Goal: Task Accomplishment & Management: Complete application form

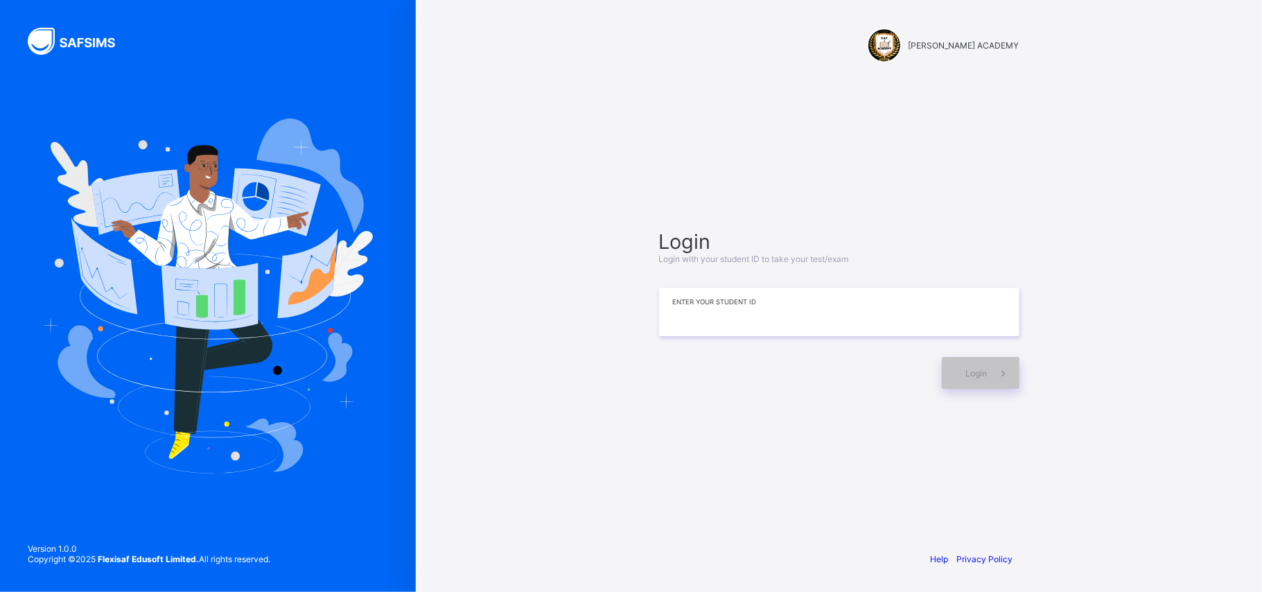
click at [783, 317] on input at bounding box center [839, 312] width 360 height 49
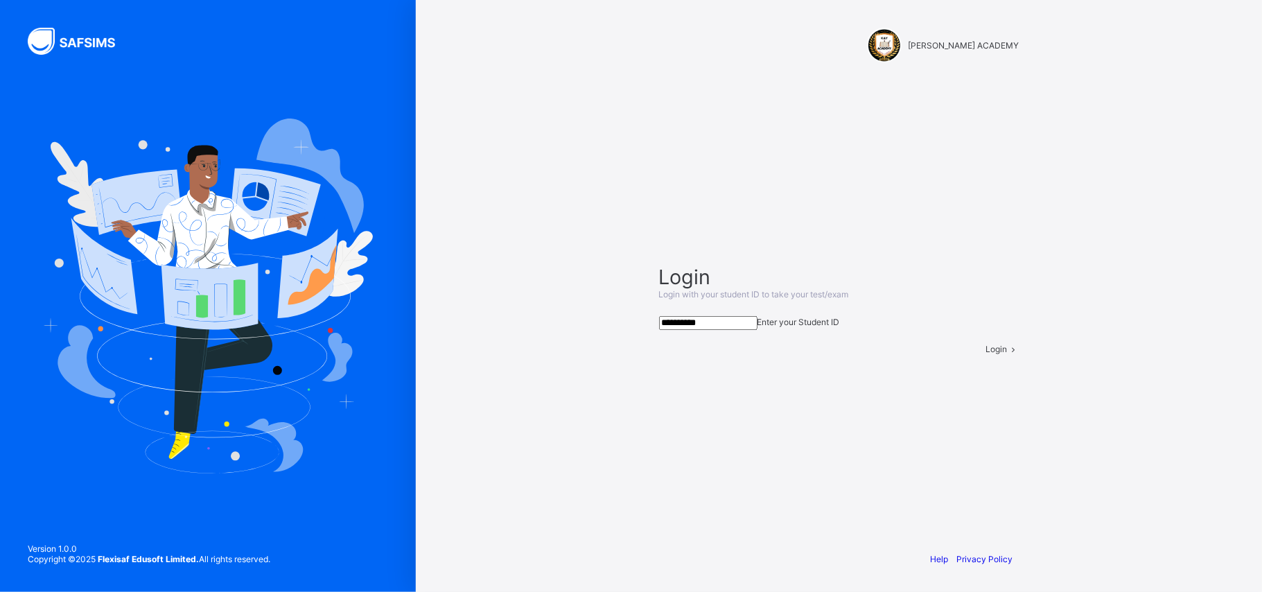
click at [758, 317] on input "**********" at bounding box center [708, 323] width 98 height 14
type input "**********"
click at [1008, 354] on span at bounding box center [1014, 349] width 12 height 10
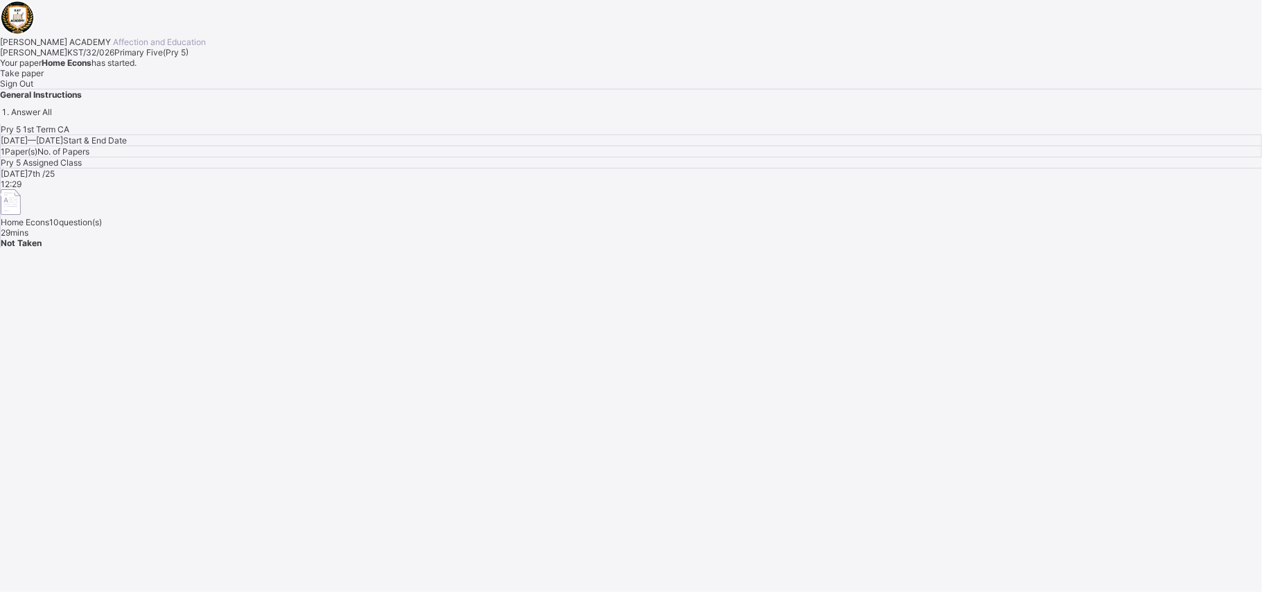
click at [179, 78] on div "Take paper" at bounding box center [631, 73] width 1262 height 10
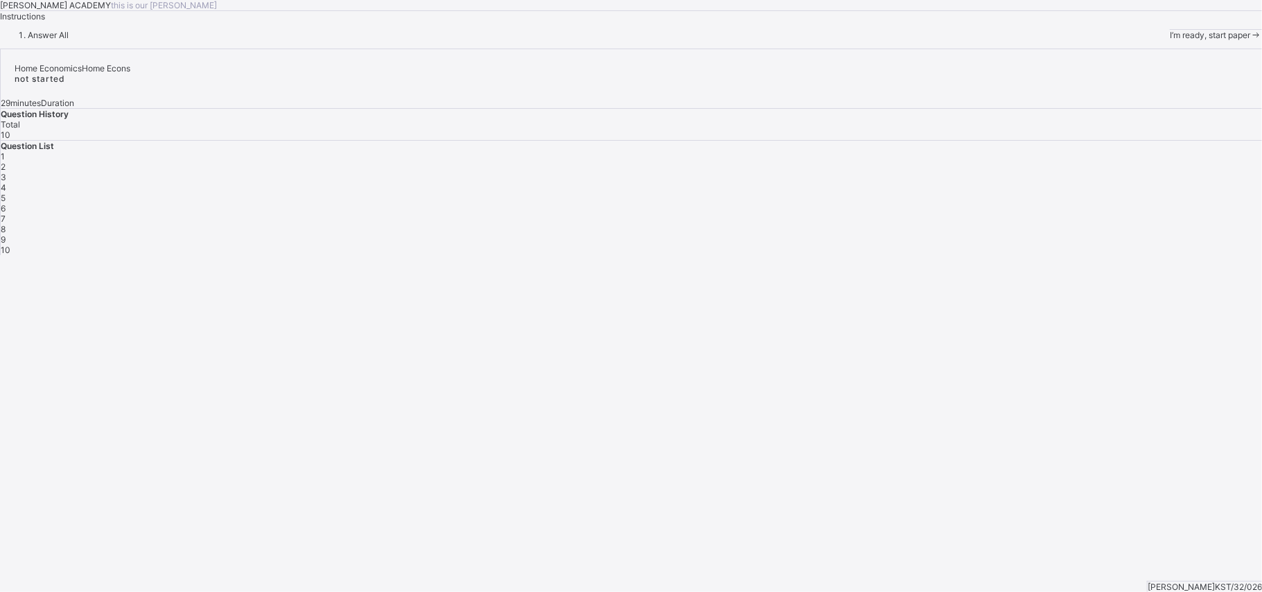
click at [1170, 40] on div "I’m ready, start paper" at bounding box center [1216, 35] width 92 height 10
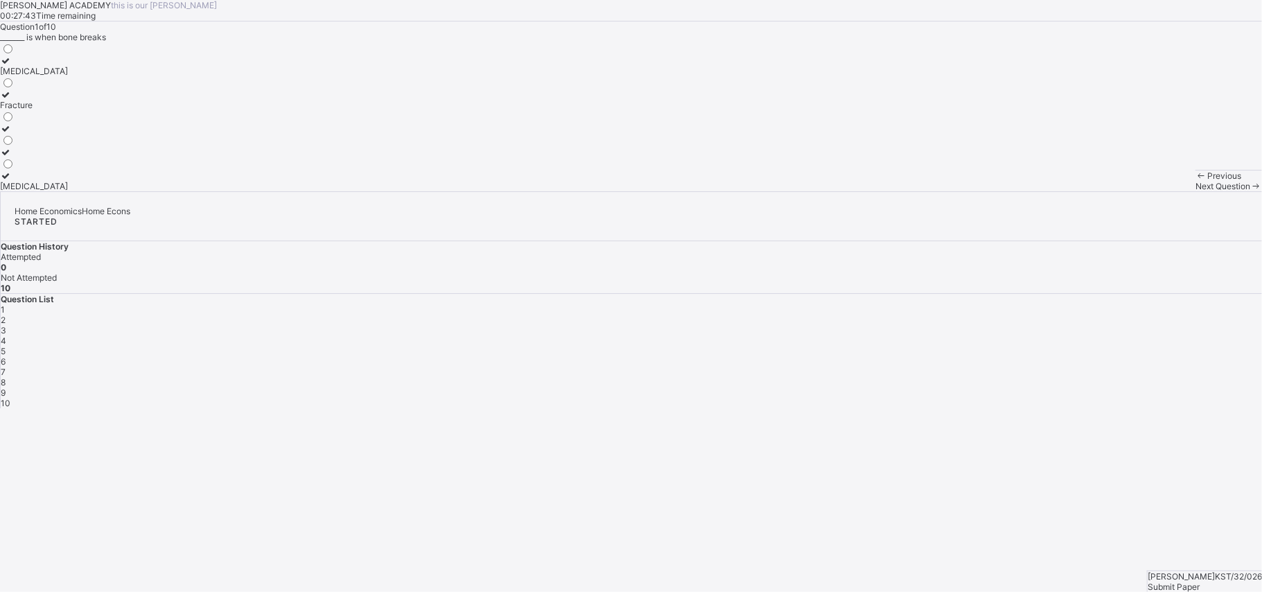
click at [68, 191] on div "[MEDICAL_DATA]" at bounding box center [34, 186] width 68 height 10
click at [12, 181] on icon at bounding box center [6, 176] width 12 height 10
click at [68, 191] on div "[MEDICAL_DATA]" at bounding box center [34, 186] width 68 height 10
click at [1196, 191] on div "Next Question" at bounding box center [1229, 186] width 67 height 10
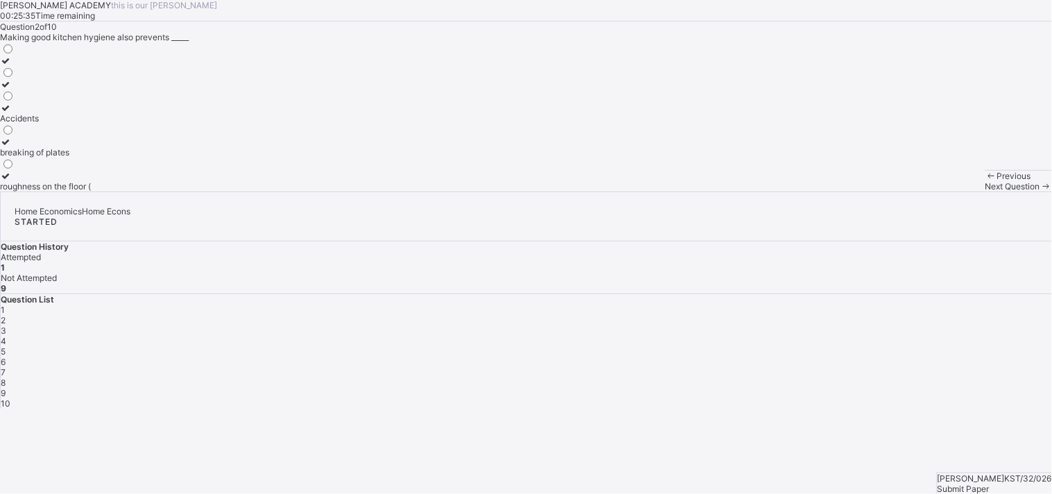
click at [545, 191] on div "Question 2 of 10 Making good kitchen hygiene also prevents _____ Accidents brea…" at bounding box center [526, 106] width 1052 height 170
click at [91, 123] on label "Accidents" at bounding box center [45, 113] width 91 height 21
click at [985, 191] on div "Next Question" at bounding box center [1018, 186] width 67 height 10
click at [51, 110] on label "mosquitoes" at bounding box center [25, 99] width 51 height 21
click at [985, 191] on div "Previous Next Question" at bounding box center [1018, 180] width 67 height 21
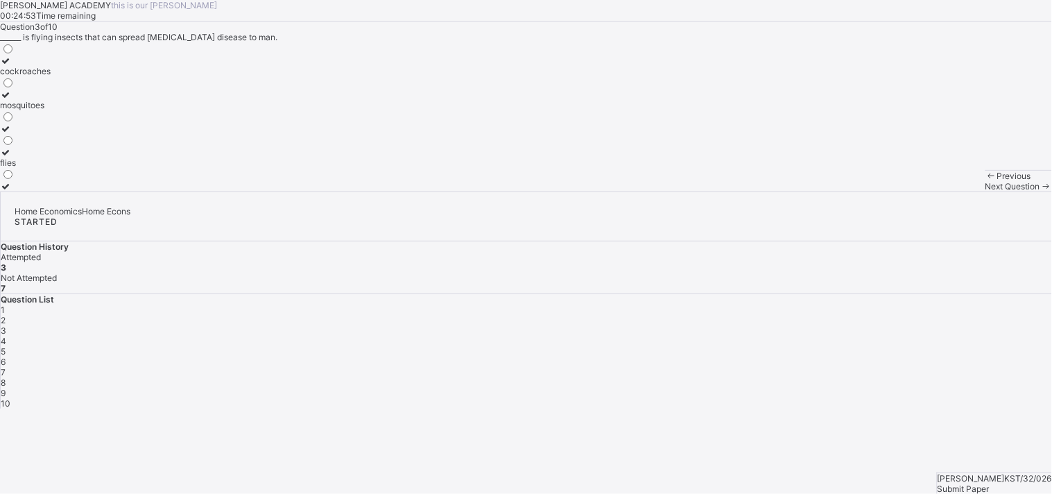
click at [985, 191] on div "Next Question" at bounding box center [1018, 186] width 67 height 10
click at [40, 157] on label "pest" at bounding box center [20, 147] width 40 height 21
click at [985, 191] on div "Next Question" at bounding box center [1018, 186] width 67 height 10
click at [58, 76] on div "cleaning agent" at bounding box center [29, 71] width 58 height 10
click at [985, 191] on div "Previous Next Question" at bounding box center [1018, 180] width 67 height 21
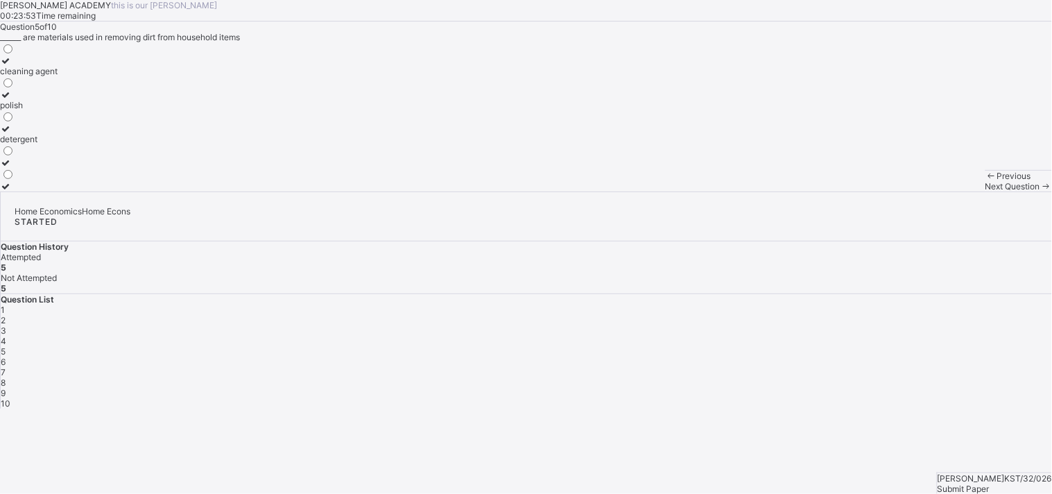
click at [985, 191] on div "Next Question" at bounding box center [1018, 186] width 67 height 10
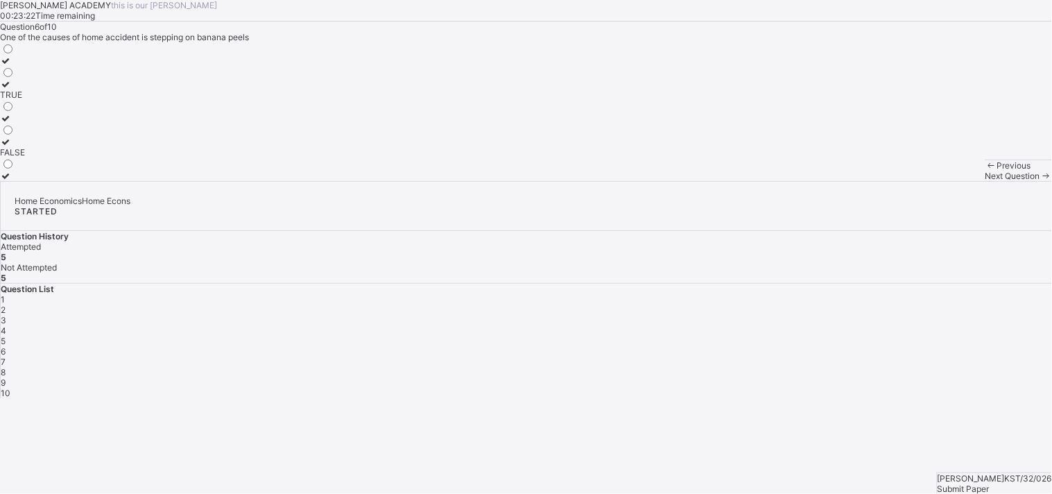
click at [25, 100] on div "TRUE" at bounding box center [12, 94] width 25 height 10
click at [985, 181] on span "Next Question" at bounding box center [1012, 176] width 55 height 10
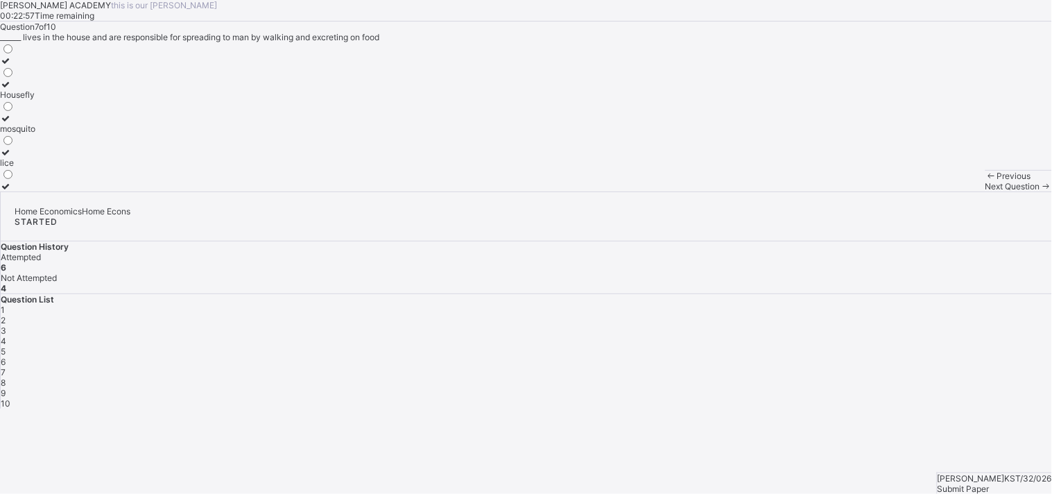
click at [35, 134] on div "mosquito" at bounding box center [17, 128] width 35 height 10
click at [985, 191] on div "Next Question" at bounding box center [1018, 186] width 67 height 10
click at [64, 168] on div "Household pests" at bounding box center [32, 162] width 64 height 10
click at [985, 191] on div "Previous Next Question" at bounding box center [1018, 180] width 67 height 21
click at [985, 191] on div "Next Question" at bounding box center [1018, 186] width 67 height 10
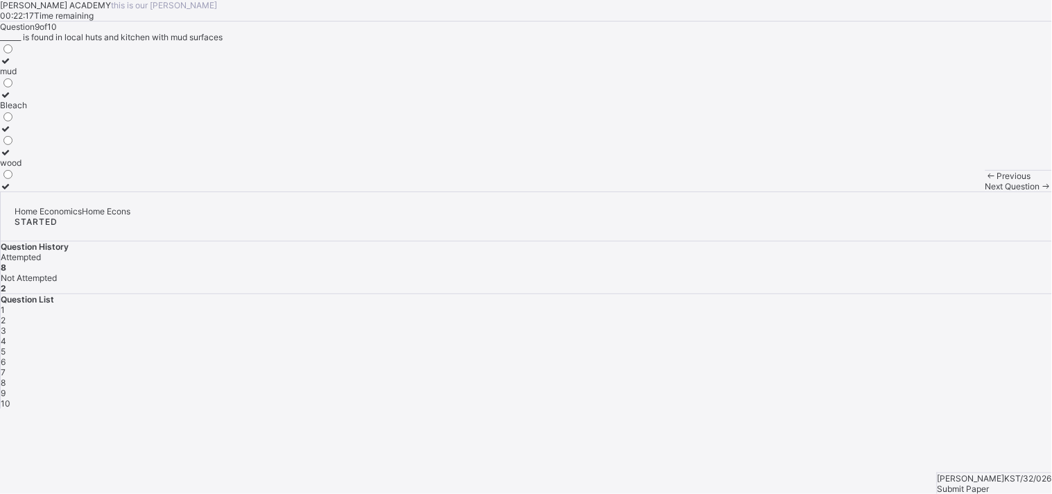
click at [27, 76] on label "mud" at bounding box center [13, 65] width 27 height 21
click at [985, 191] on div "Next Question" at bounding box center [1018, 186] width 67 height 10
click at [58, 144] on div "cleaning agent" at bounding box center [29, 139] width 58 height 10
click at [999, 472] on div "[PERSON_NAME]/32/026 Submit Paper" at bounding box center [994, 482] width 115 height 21
click at [999, 483] on div "Submit Paper" at bounding box center [994, 488] width 114 height 10
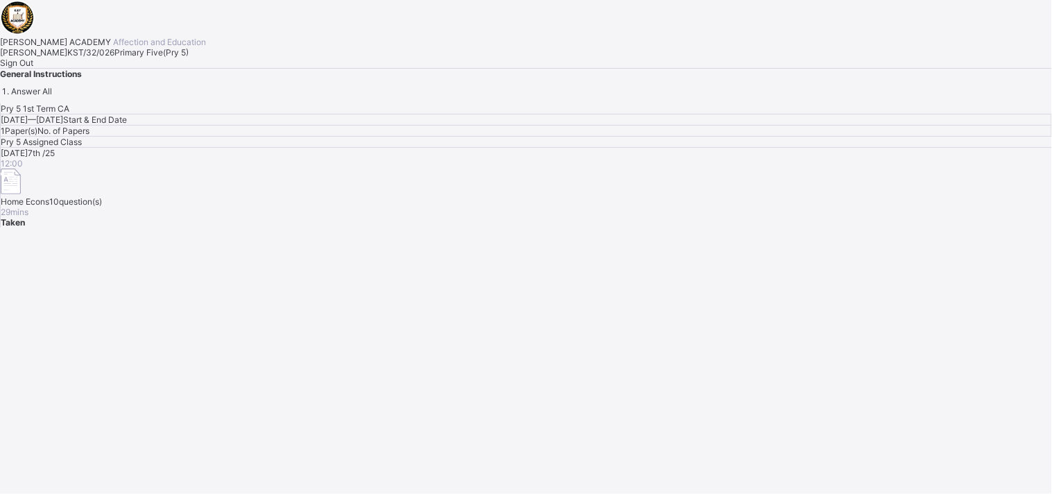
click at [33, 68] on span "Sign Out" at bounding box center [16, 63] width 33 height 10
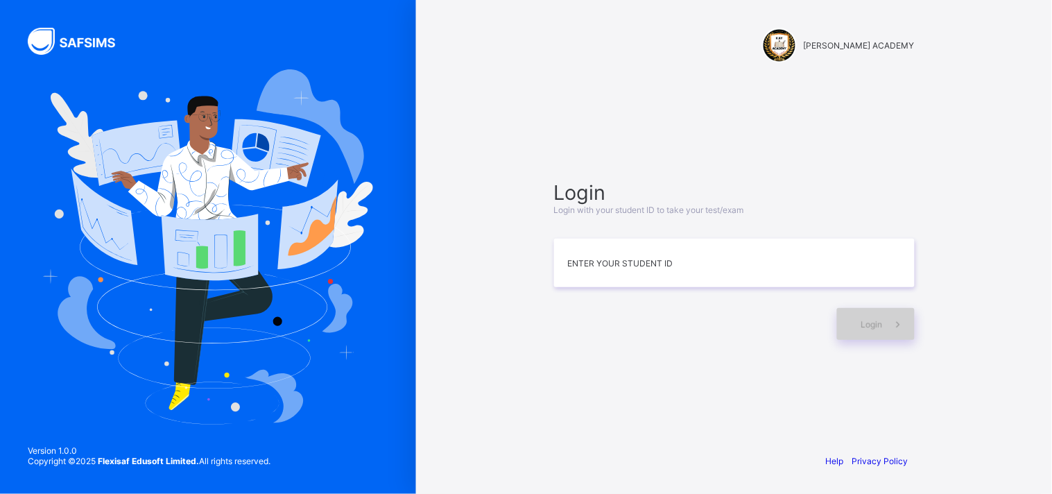
click at [873, 336] on div "Login" at bounding box center [876, 324] width 78 height 32
click at [873, 324] on span "Login" at bounding box center [871, 324] width 21 height 10
click at [702, 261] on input at bounding box center [734, 262] width 360 height 49
click at [770, 254] on input at bounding box center [734, 262] width 360 height 49
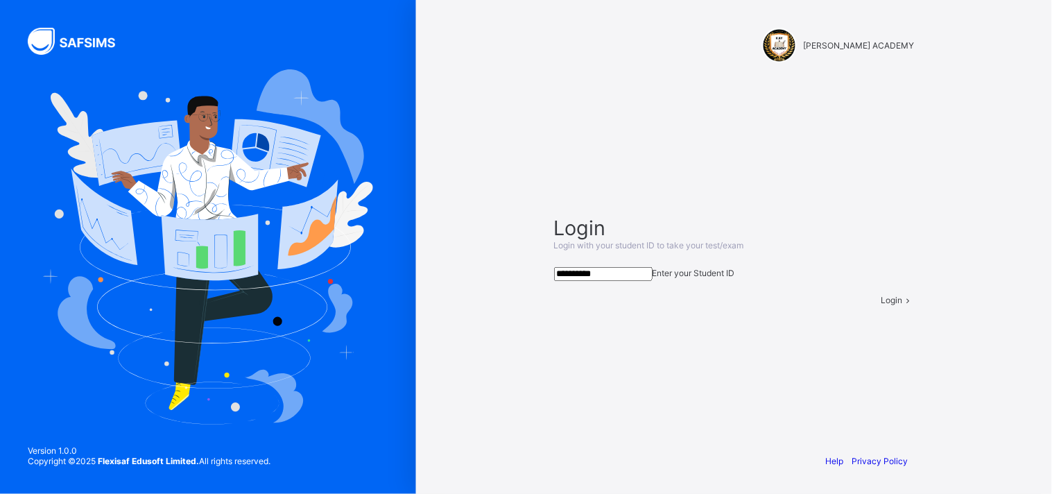
type input "**********"
click at [903, 305] on span at bounding box center [909, 300] width 12 height 10
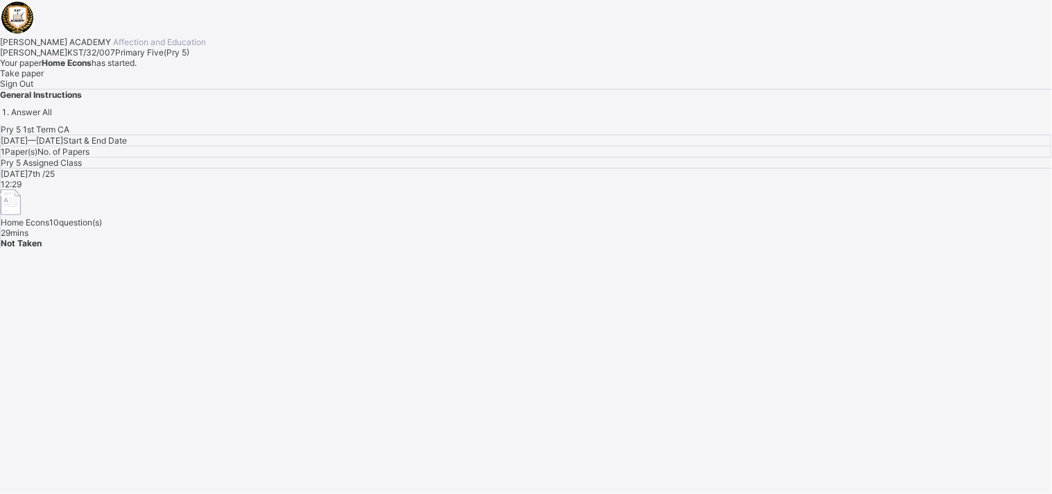
click at [173, 78] on div "Take paper" at bounding box center [526, 73] width 1052 height 10
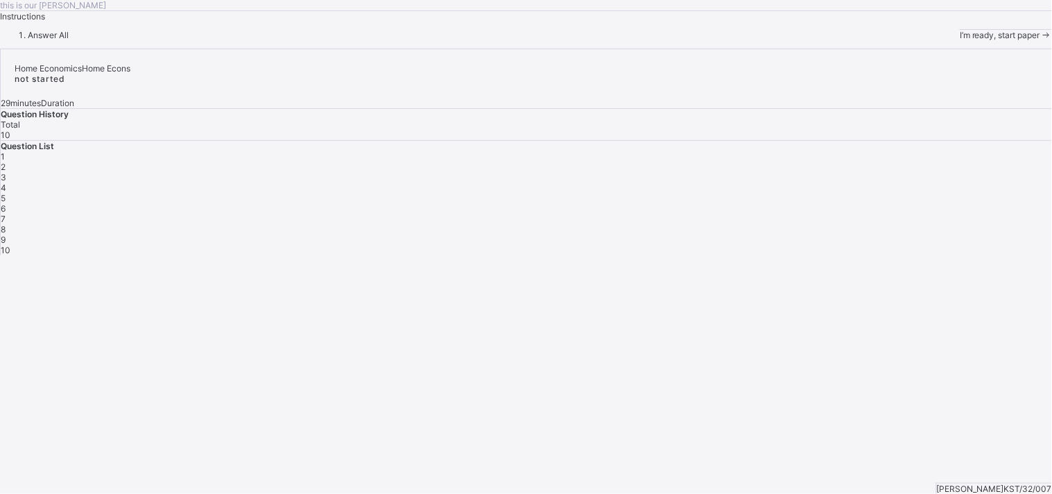
click at [959, 40] on div "I’m ready, start paper" at bounding box center [1005, 35] width 92 height 10
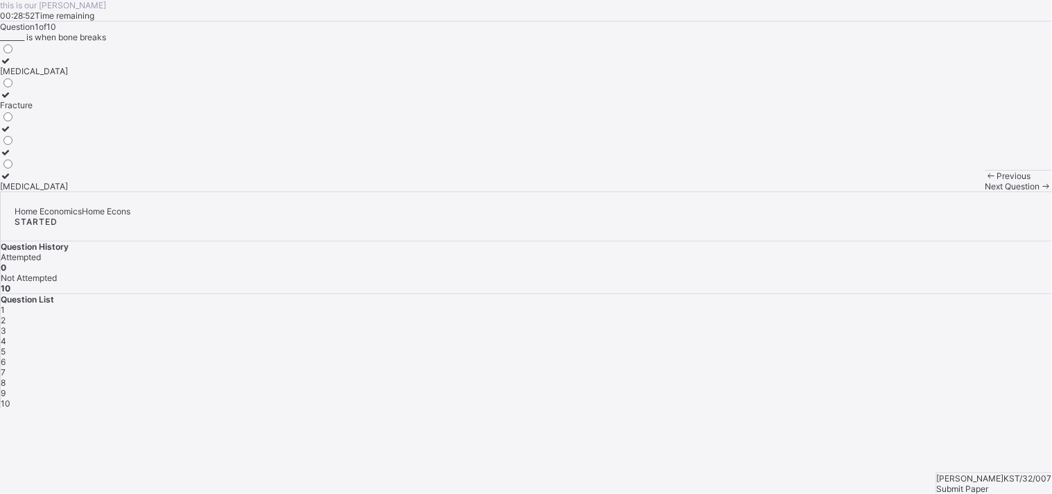
click at [68, 181] on div at bounding box center [34, 176] width 68 height 10
click at [68, 110] on div "Fracture" at bounding box center [34, 105] width 68 height 10
click at [985, 191] on div "Previous Next Question" at bounding box center [1018, 180] width 67 height 21
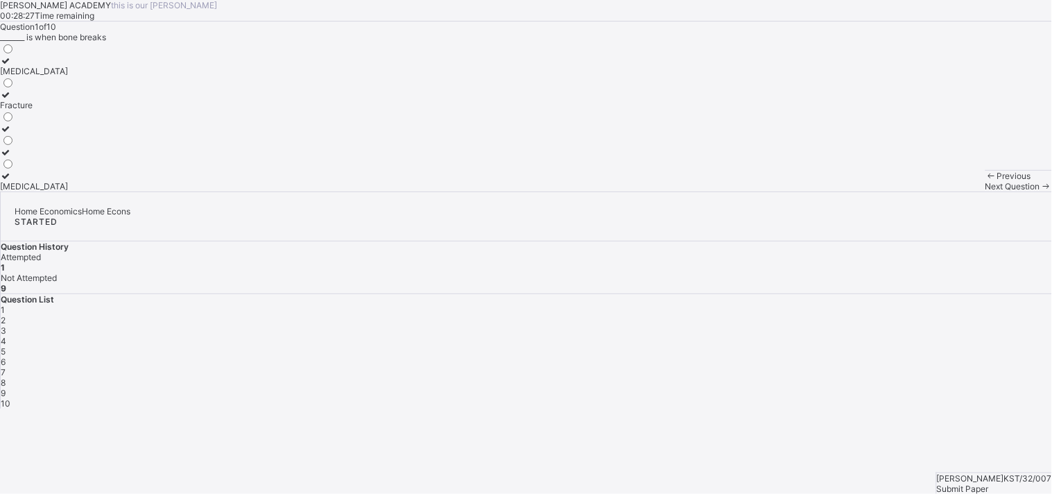
click at [985, 191] on div "Previous Next Question" at bounding box center [1018, 180] width 67 height 21
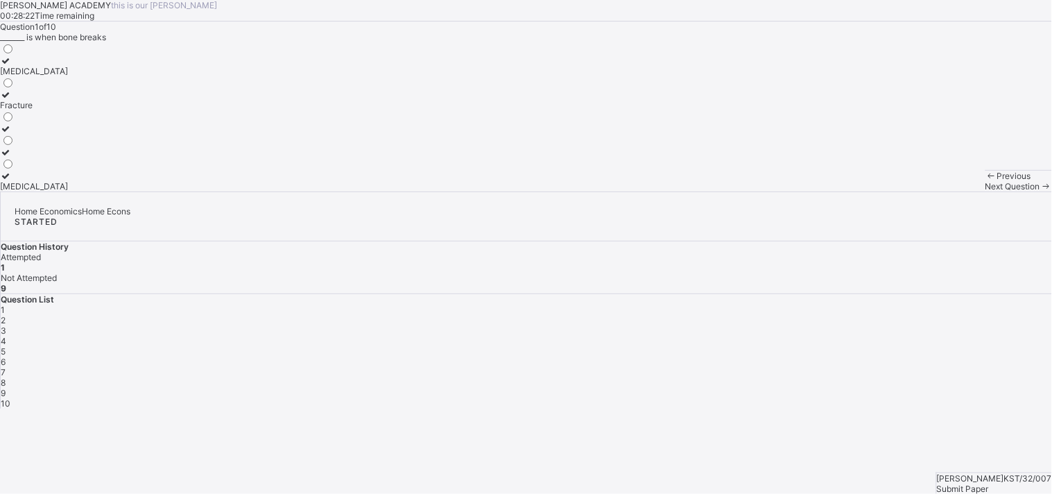
click at [985, 191] on div "Previous Next Question" at bounding box center [1018, 180] width 67 height 21
click at [1040, 191] on span at bounding box center [1046, 186] width 12 height 10
click at [91, 123] on div "Accidents" at bounding box center [45, 118] width 91 height 10
click at [985, 191] on div "Next Question" at bounding box center [1018, 186] width 67 height 10
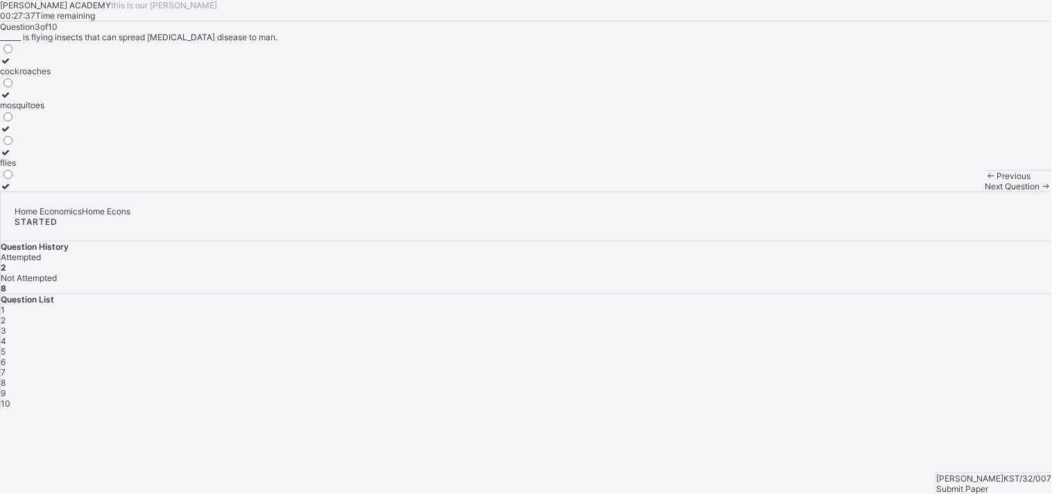
click at [985, 181] on div "Previous" at bounding box center [1018, 176] width 67 height 10
drag, startPoint x: 366, startPoint y: 463, endPoint x: 360, endPoint y: 452, distance: 12.4
click at [985, 181] on div "Previous" at bounding box center [1018, 176] width 67 height 10
click at [51, 110] on label "mosquitoes" at bounding box center [25, 99] width 51 height 21
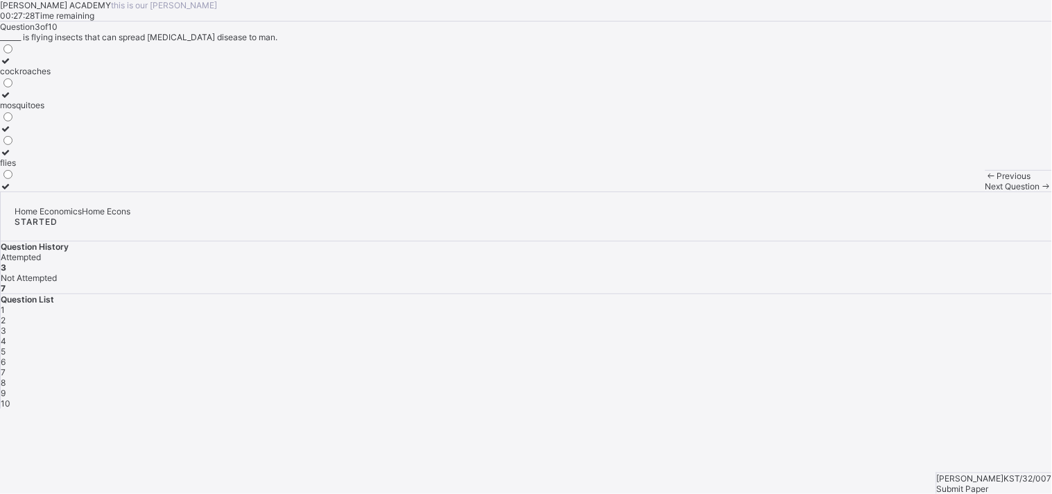
click at [985, 191] on div "Next Question" at bounding box center [1018, 186] width 67 height 10
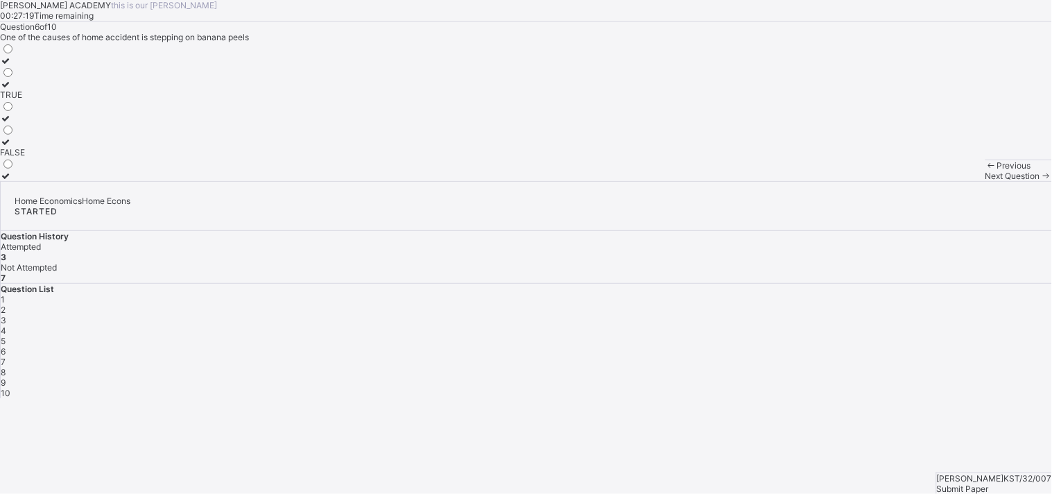
click at [985, 181] on div "Next Question" at bounding box center [1018, 176] width 67 height 10
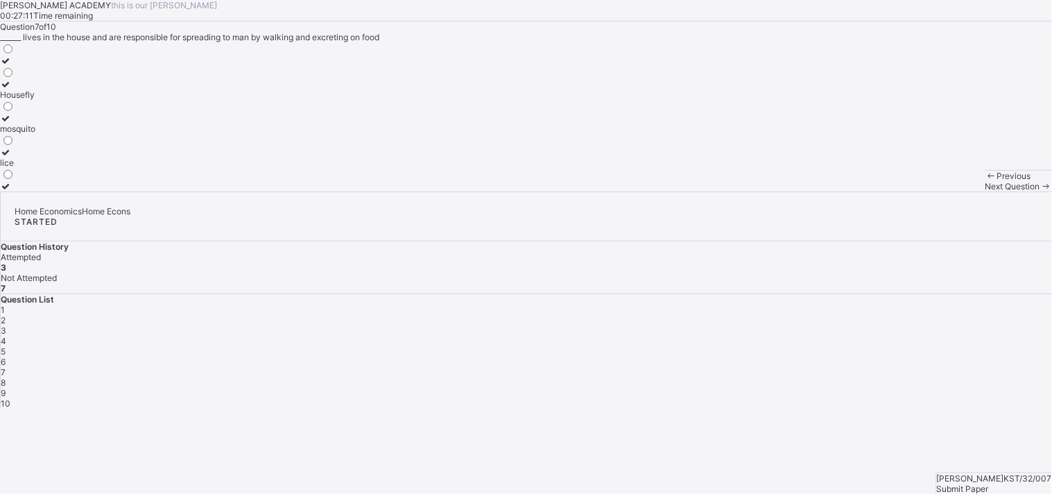
click at [35, 100] on div "Housefly" at bounding box center [17, 94] width 35 height 10
click at [985, 191] on div "Next Question" at bounding box center [1018, 186] width 67 height 10
click at [64, 100] on label "ants" at bounding box center [32, 89] width 64 height 21
click at [985, 191] on span "Next Question" at bounding box center [1012, 186] width 55 height 10
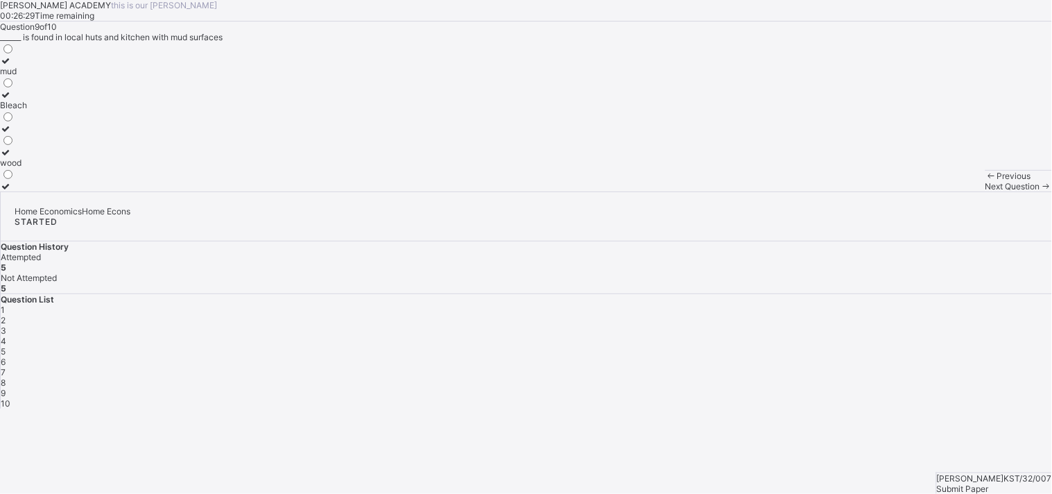
click at [27, 110] on div "Bleach" at bounding box center [13, 105] width 27 height 10
drag, startPoint x: 751, startPoint y: 489, endPoint x: 697, endPoint y: 467, distance: 58.4
click at [985, 191] on div "Previous Next Question" at bounding box center [1018, 180] width 67 height 21
click at [1040, 191] on span at bounding box center [1046, 186] width 12 height 10
click at [58, 76] on div "omo" at bounding box center [29, 71] width 58 height 10
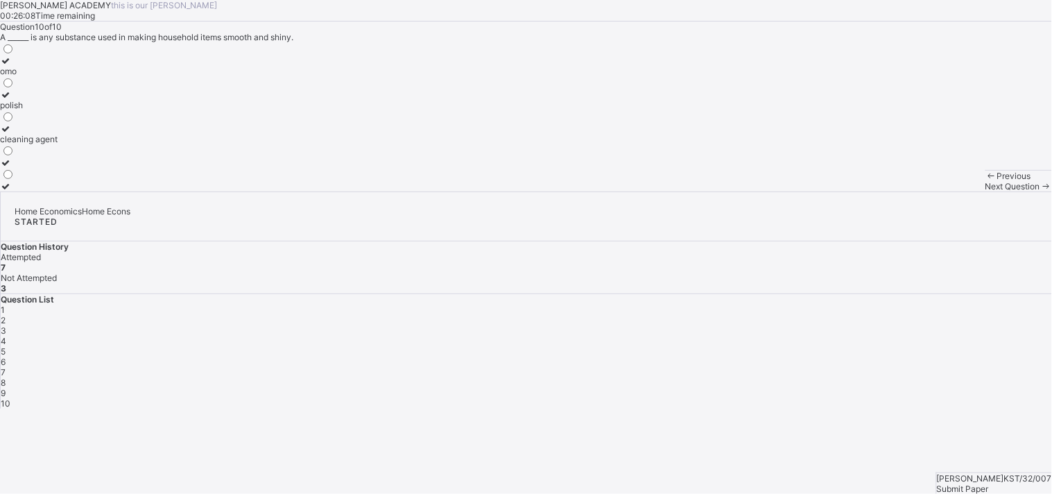
click at [397, 191] on div "Question 10 of 10 A ______ is any substance used in making household items smoo…" at bounding box center [526, 106] width 1052 height 170
click at [58, 110] on div "polish" at bounding box center [29, 105] width 58 height 10
click at [985, 191] on span "Next Question" at bounding box center [1012, 186] width 55 height 10
drag, startPoint x: 678, startPoint y: 468, endPoint x: 195, endPoint y: 303, distance: 510.6
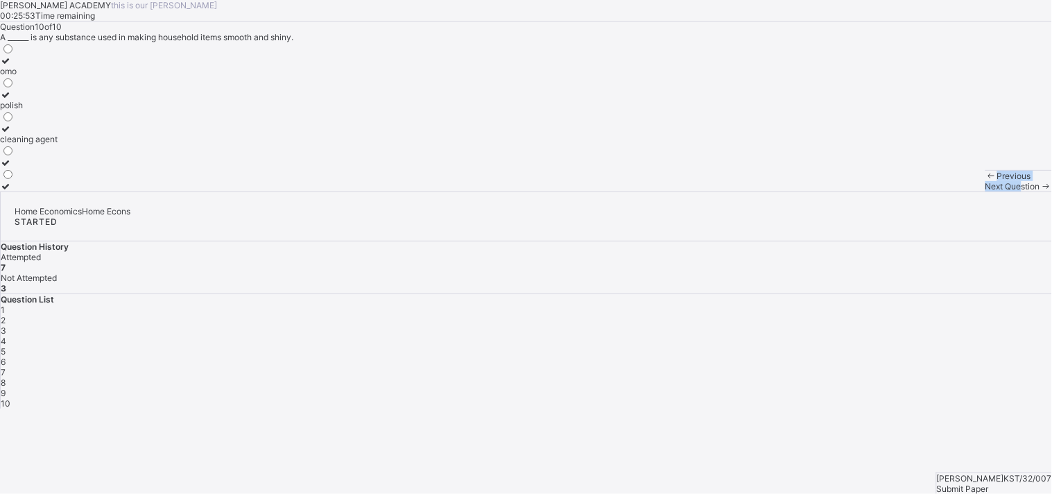
click at [195, 191] on div "[PERSON_NAME] ACADEMY this is our [PERSON_NAME] 00:25:53 Time remaining Questio…" at bounding box center [526, 95] width 1052 height 191
click at [6, 336] on span "4" at bounding box center [4, 341] width 6 height 10
click at [40, 157] on div "pest" at bounding box center [20, 152] width 40 height 10
click at [985, 191] on span "Next Question" at bounding box center [1012, 186] width 55 height 10
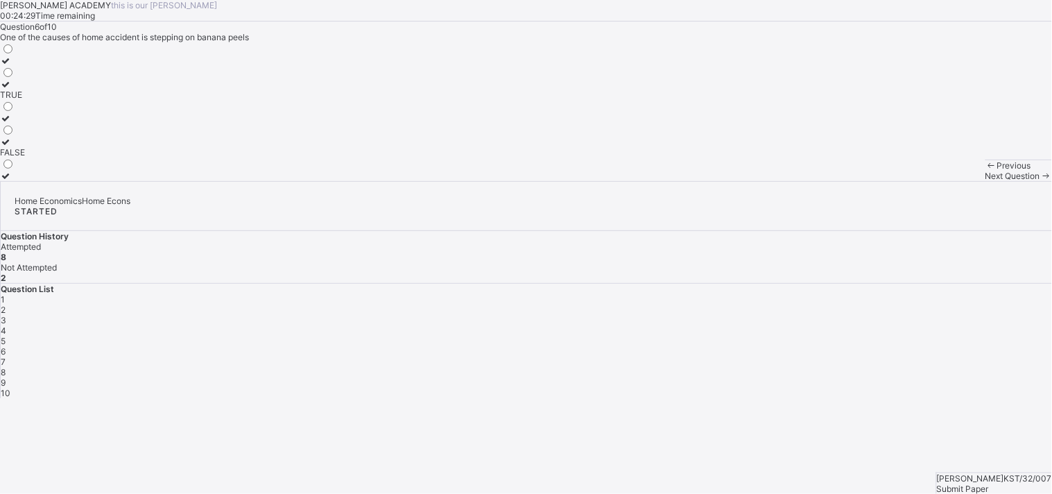
click at [25, 100] on div "TRUE" at bounding box center [12, 94] width 25 height 10
click at [943, 336] on div "5" at bounding box center [526, 341] width 1051 height 10
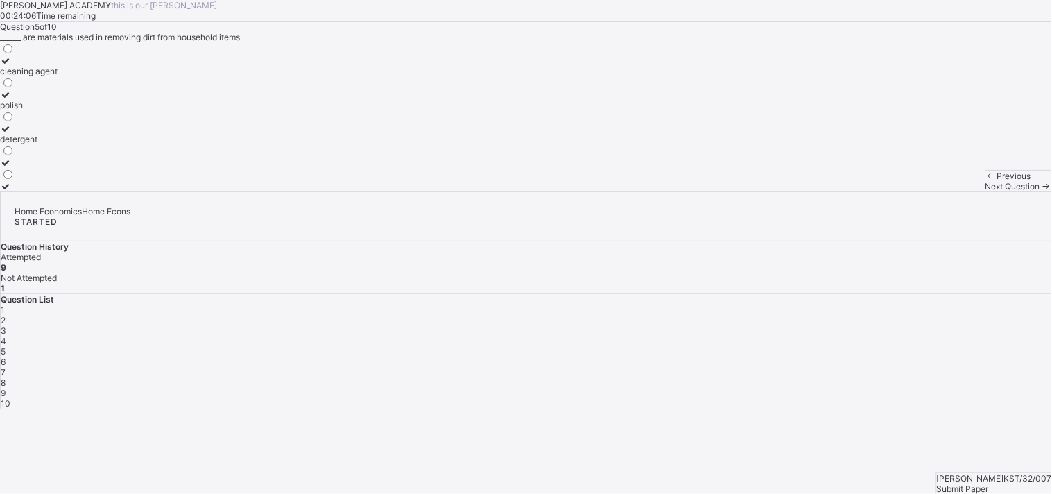
click at [58, 76] on label "cleaning agent" at bounding box center [29, 65] width 58 height 21
click at [989, 483] on span "Submit Paper" at bounding box center [963, 488] width 52 height 10
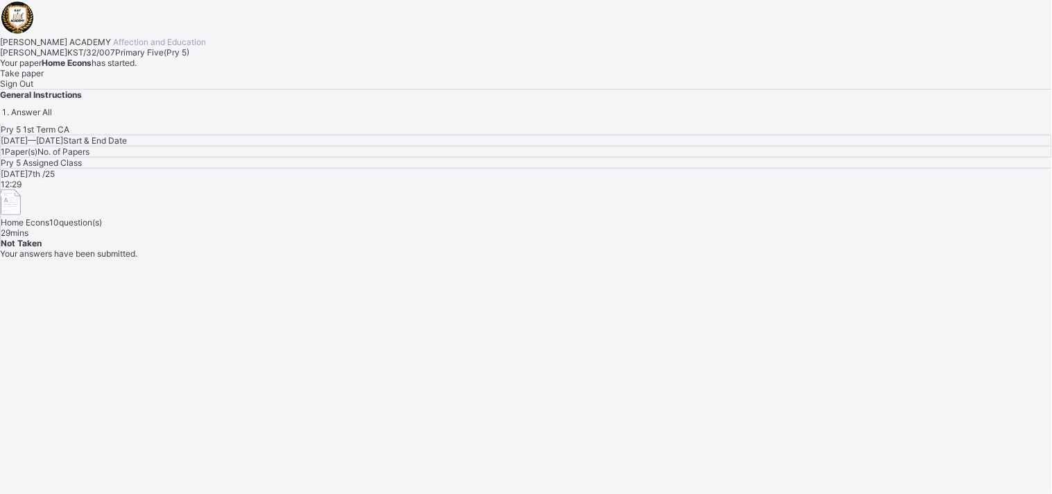
click at [544, 248] on div "Pry 5 1st Term CA [DATE] — [GEOGRAPHIC_DATA][DATE] Start & End Date 1 Paper(s) …" at bounding box center [526, 186] width 1052 height 124
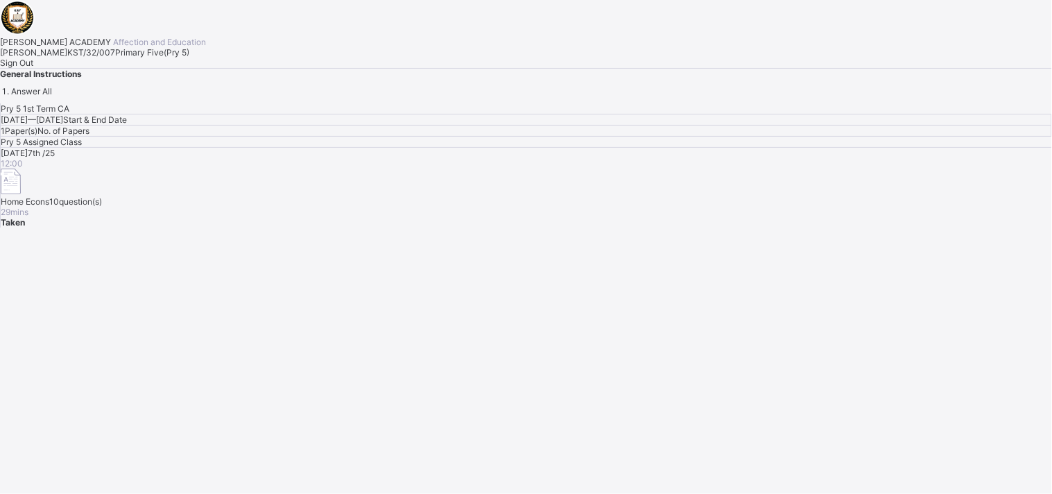
click at [33, 68] on span "Sign Out" at bounding box center [16, 63] width 33 height 10
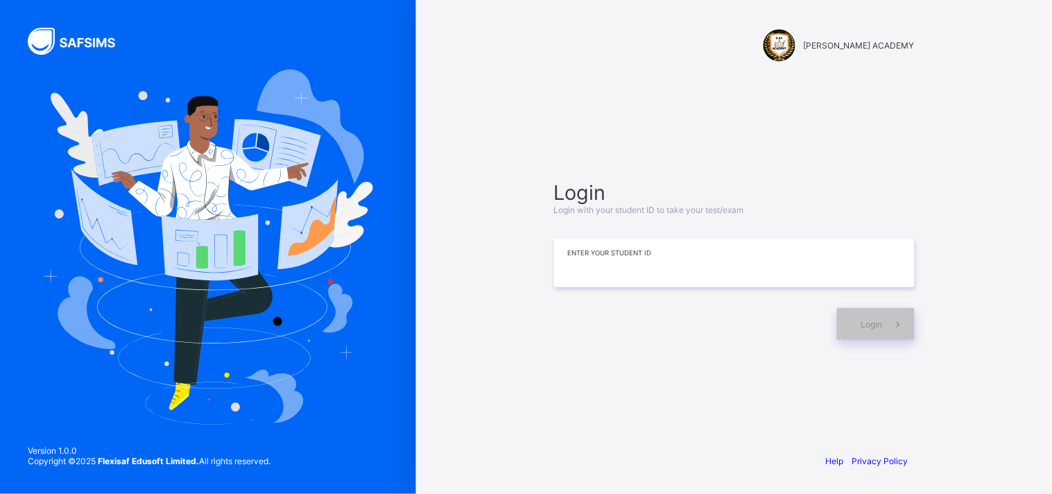
click at [736, 267] on input at bounding box center [734, 262] width 360 height 49
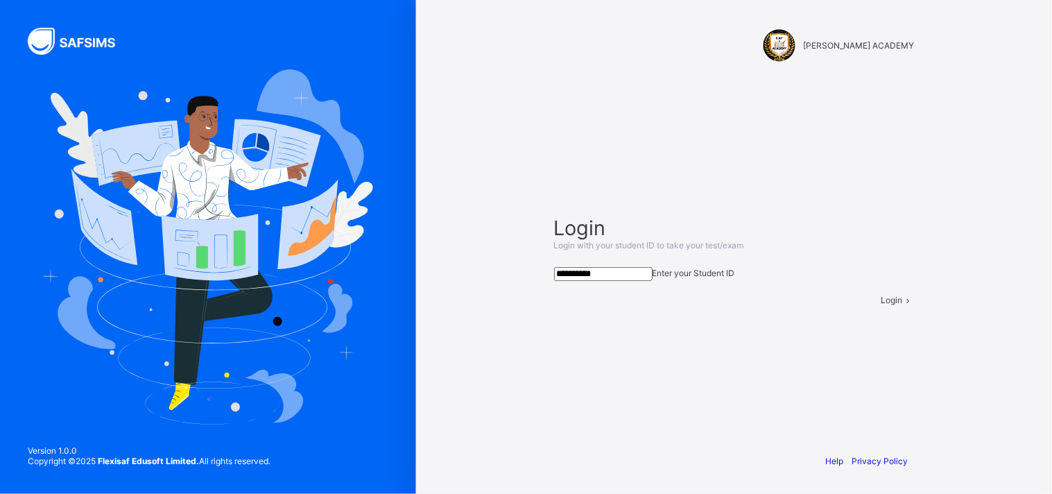
type input "**********"
click at [903, 305] on icon at bounding box center [909, 300] width 12 height 10
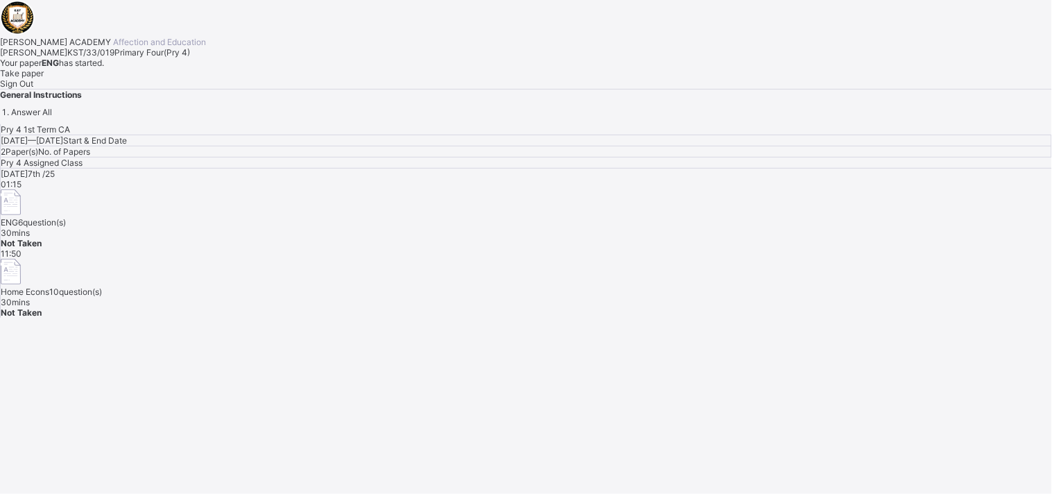
click at [44, 78] on span "Take paper" at bounding box center [22, 73] width 44 height 10
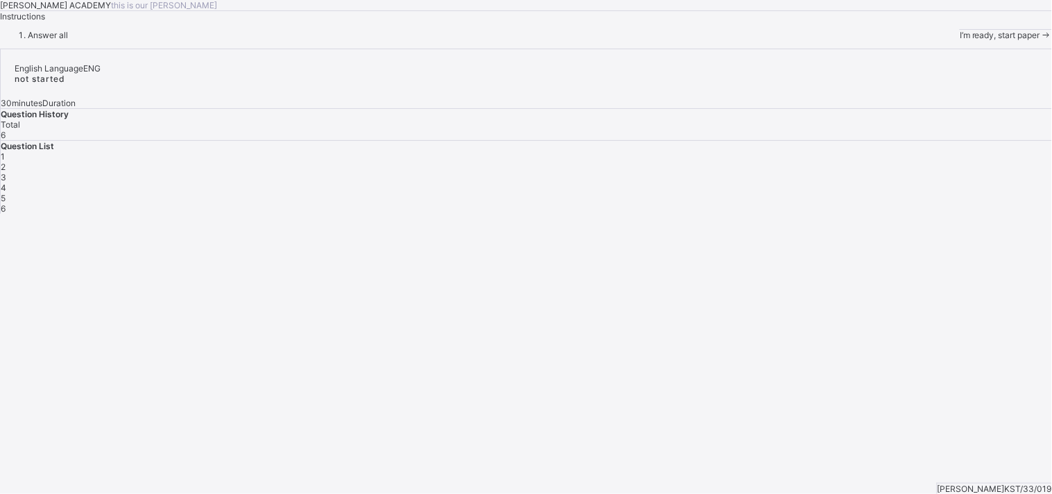
click at [959, 40] on span "I’m ready, start paper" at bounding box center [999, 35] width 80 height 10
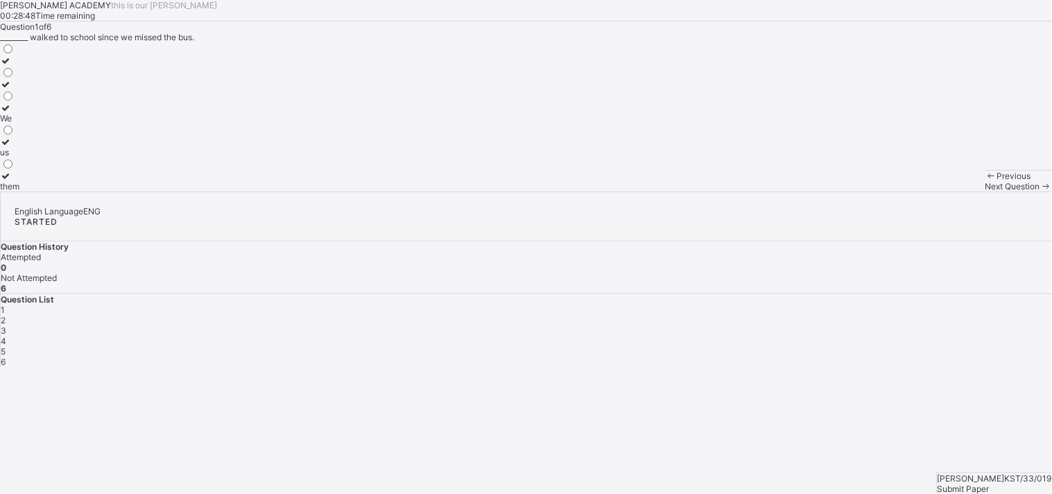
click at [19, 123] on div "We" at bounding box center [9, 118] width 19 height 10
click at [19, 123] on label "We" at bounding box center [9, 113] width 19 height 21
click at [985, 191] on span "Next Question" at bounding box center [1012, 186] width 55 height 10
click at [37, 134] on label "Pronouns" at bounding box center [18, 123] width 37 height 21
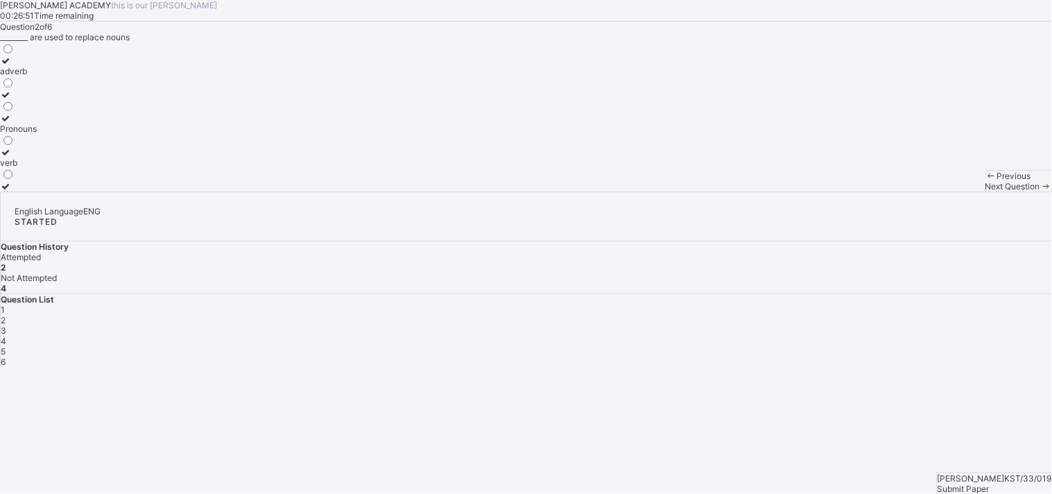
click at [261, 191] on div "adverb Pronouns verb" at bounding box center [526, 116] width 1052 height 149
click at [1040, 191] on span at bounding box center [1046, 186] width 12 height 10
click at [21, 76] on label "an, a" at bounding box center [10, 65] width 21 height 21
click at [21, 191] on label "the, a" at bounding box center [10, 181] width 21 height 21
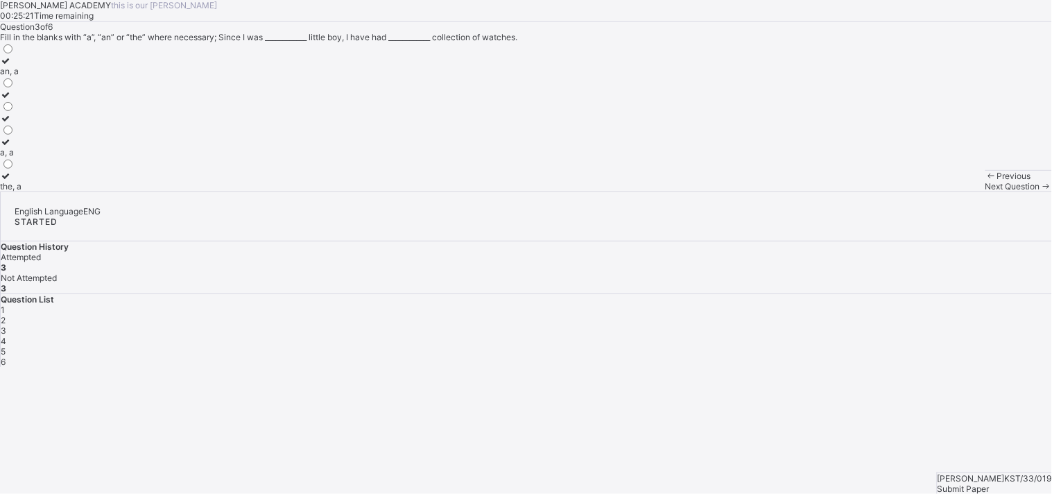
click at [985, 191] on div "Previous Next Question" at bounding box center [1018, 180] width 67 height 21
click at [1040, 191] on span at bounding box center [1046, 186] width 12 height 10
click at [21, 168] on label "a, the" at bounding box center [10, 157] width 21 height 21
click at [985, 191] on div "Previous Next Question" at bounding box center [1018, 180] width 67 height 21
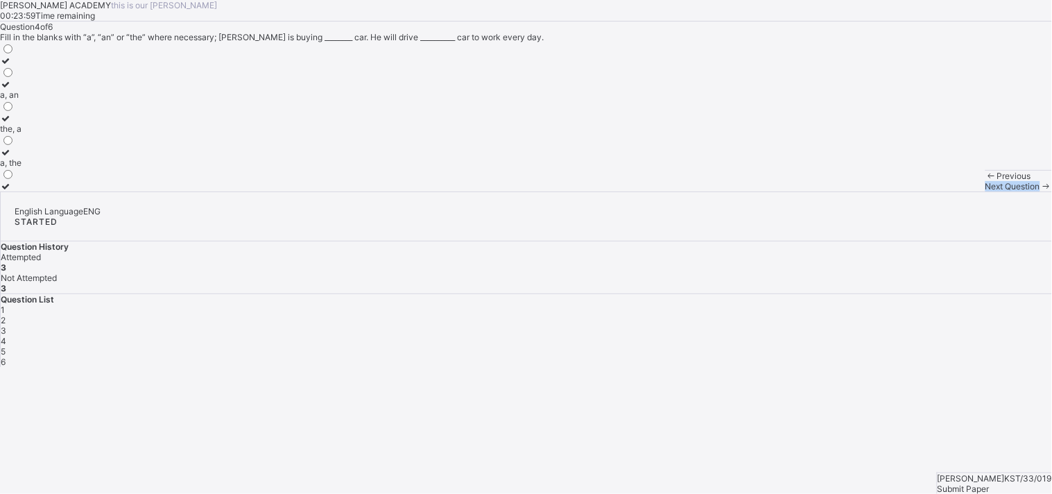
click at [985, 191] on div "Previous Next Question" at bounding box center [1018, 180] width 67 height 21
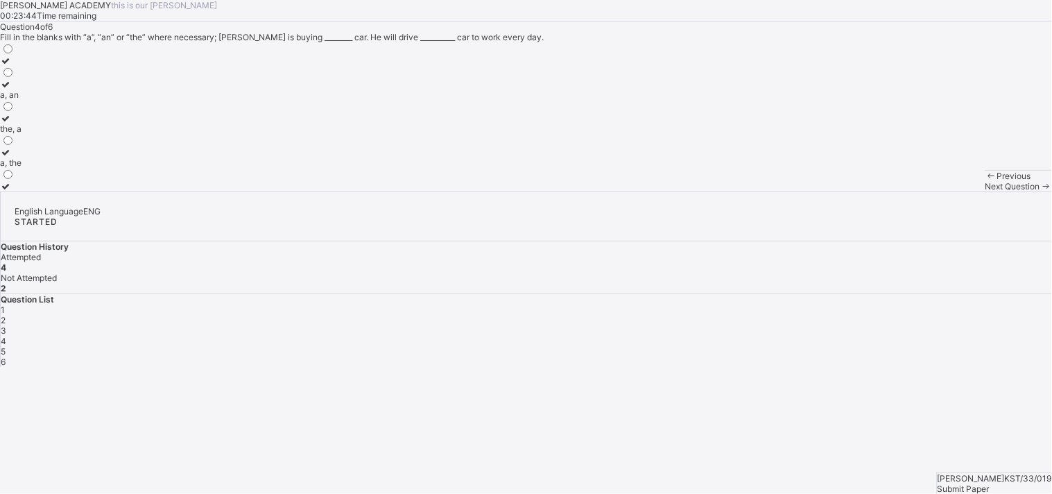
click at [985, 191] on div "Previous Next Question" at bounding box center [1018, 180] width 67 height 21
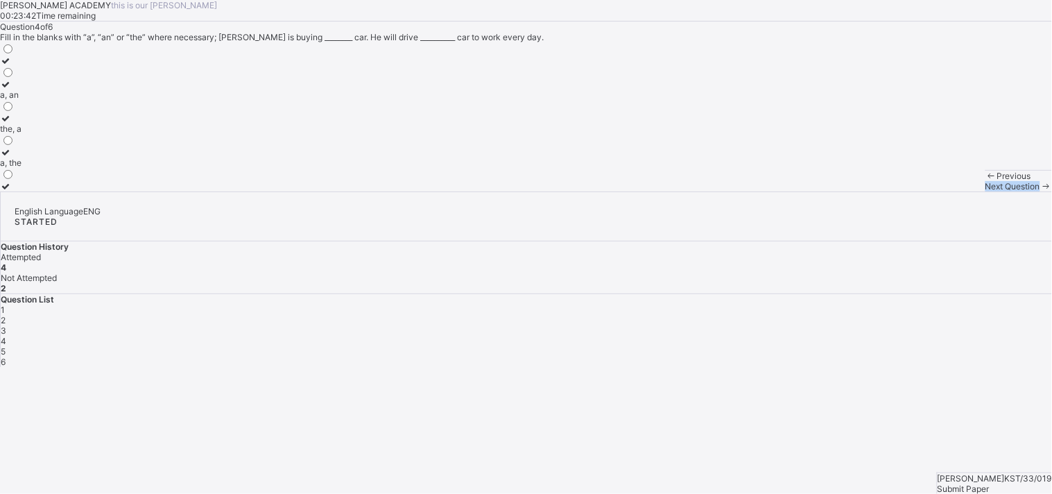
click at [985, 191] on div "Previous Next Question" at bounding box center [1018, 180] width 67 height 21
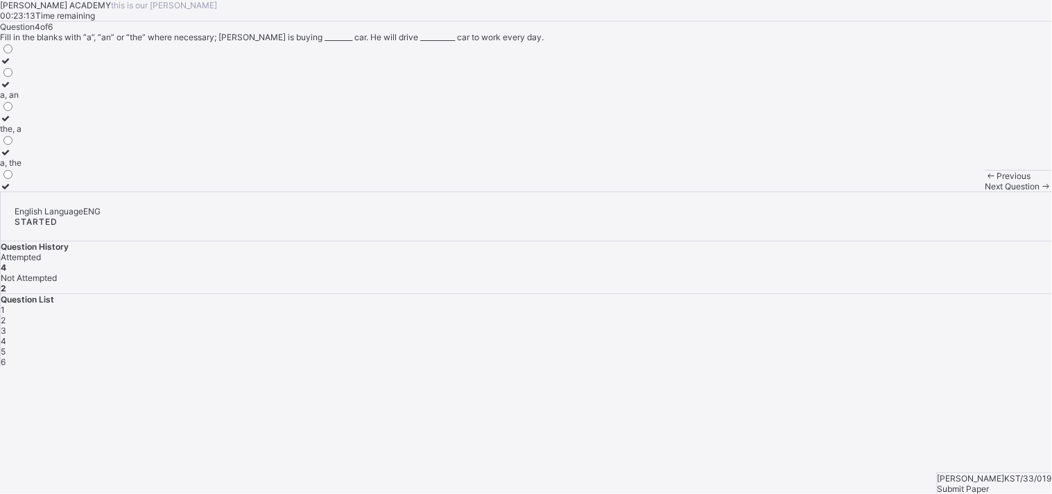
click at [985, 191] on div "Previous Next Question" at bounding box center [1018, 180] width 67 height 21
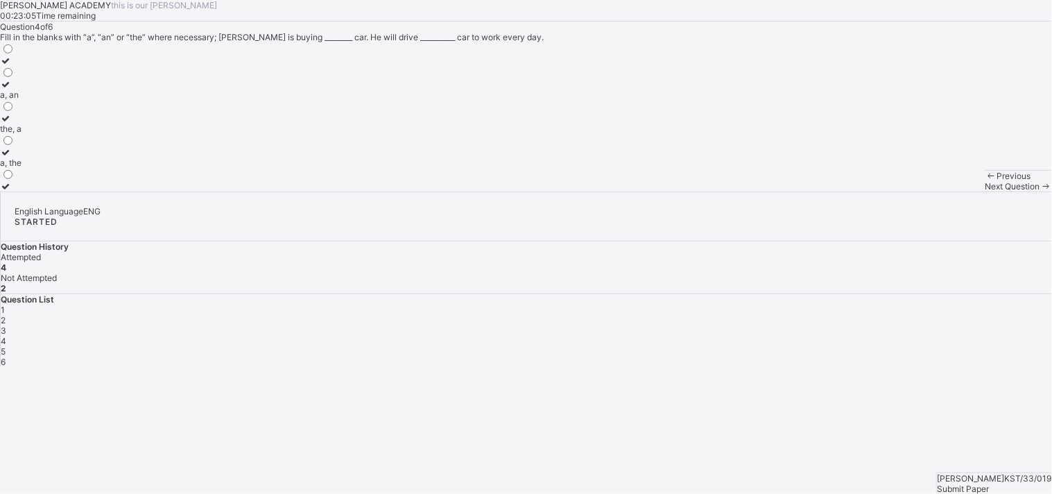
click at [985, 191] on div "Previous Next Question" at bounding box center [1018, 180] width 67 height 21
click at [985, 191] on span "Next Question" at bounding box center [1012, 186] width 55 height 10
click at [21, 76] on label "a, the" at bounding box center [10, 65] width 21 height 21
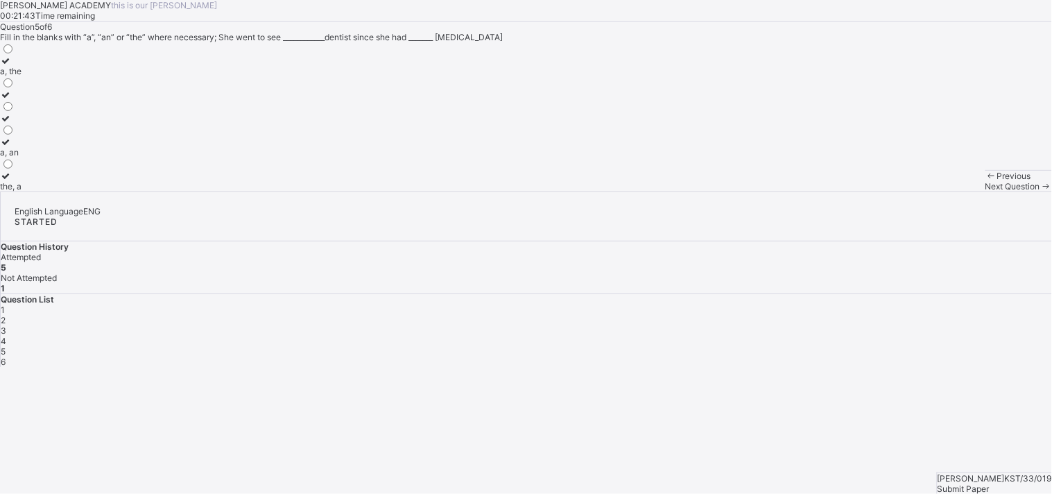
click at [21, 191] on label "the, a" at bounding box center [10, 181] width 21 height 21
click at [985, 191] on div "Previous Next Question" at bounding box center [1018, 180] width 67 height 21
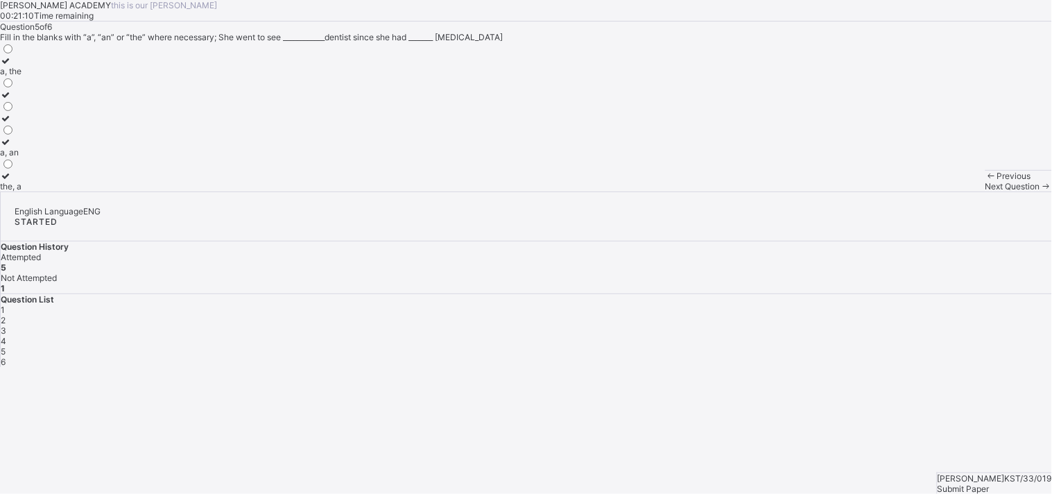
click at [985, 191] on div "Next Question" at bounding box center [1018, 186] width 67 height 10
click at [21, 76] on label "the, a" at bounding box center [10, 65] width 21 height 21
click at [21, 191] on label "a, the" at bounding box center [10, 181] width 21 height 21
click at [989, 483] on span "Submit Paper" at bounding box center [963, 488] width 52 height 10
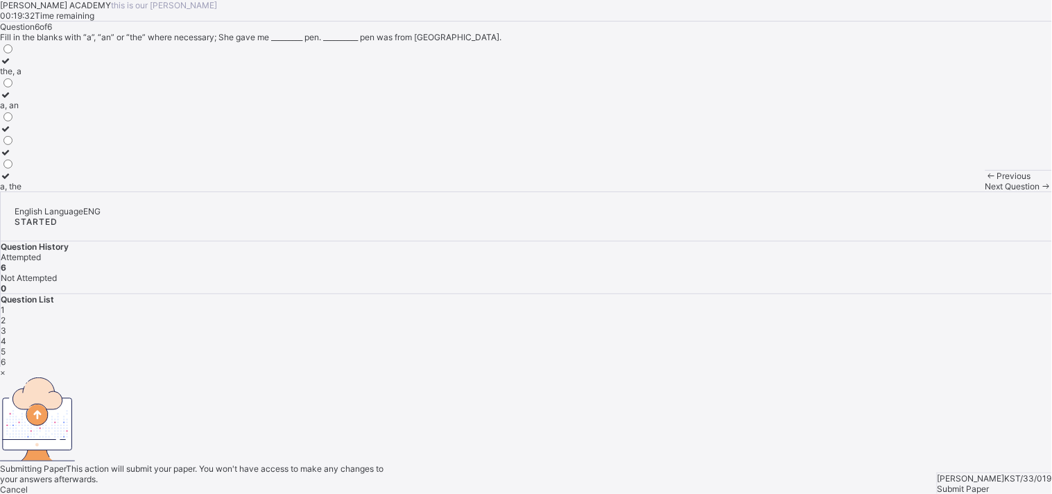
click at [548, 494] on div "Yes, Submit Paper" at bounding box center [526, 499] width 1052 height 10
click at [70, 494] on span "Yes, Submit Paper" at bounding box center [35, 499] width 70 height 10
click at [548, 494] on div "Yes, Submit Paper" at bounding box center [526, 499] width 1052 height 10
click at [548, 377] on div "Submitting Paper This action will submit your paper. You won't have access to m…" at bounding box center [526, 430] width 1052 height 107
click at [521, 377] on div "Submitting Paper This action will submit your paper. You won't have access to m…" at bounding box center [526, 430] width 1052 height 107
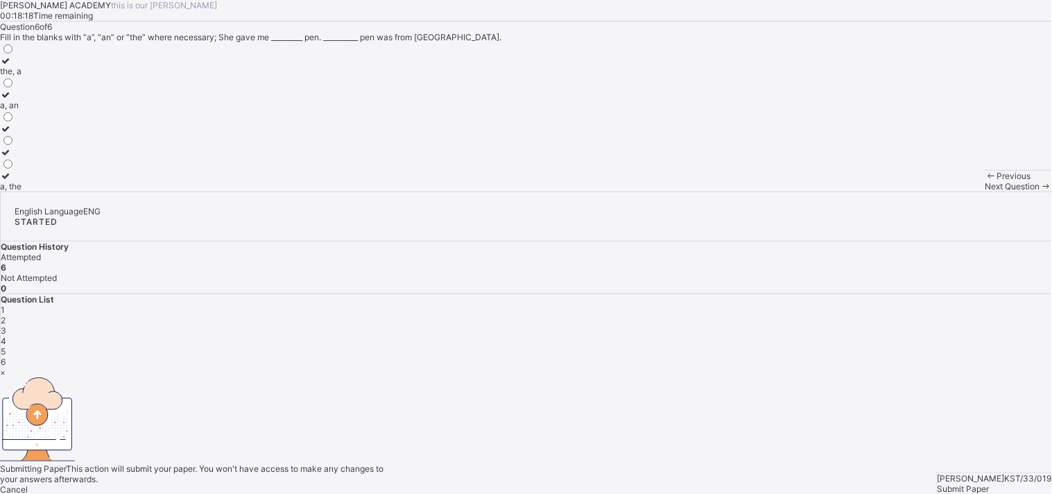
click at [563, 494] on div "Yes, Submit Paper" at bounding box center [526, 499] width 1052 height 10
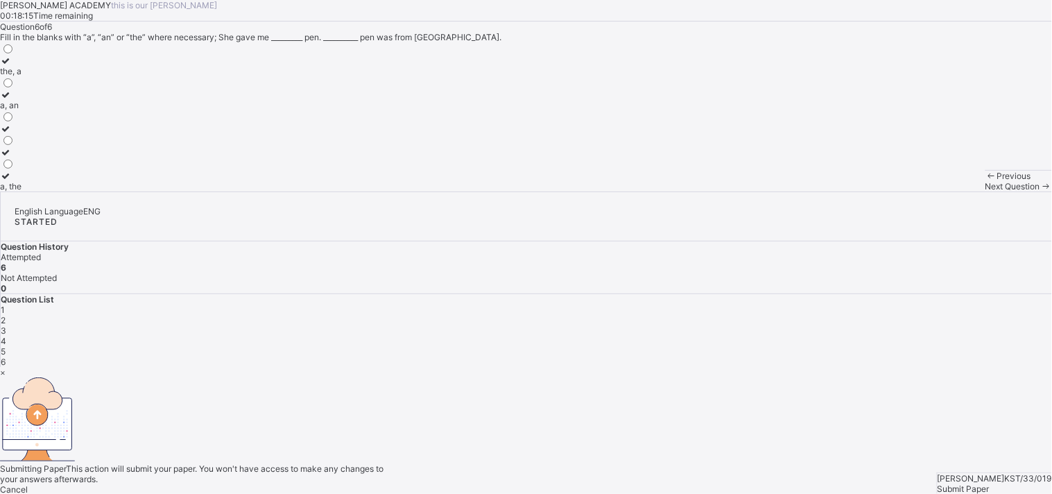
click at [563, 494] on div "Yes, Submit Paper" at bounding box center [526, 499] width 1052 height 10
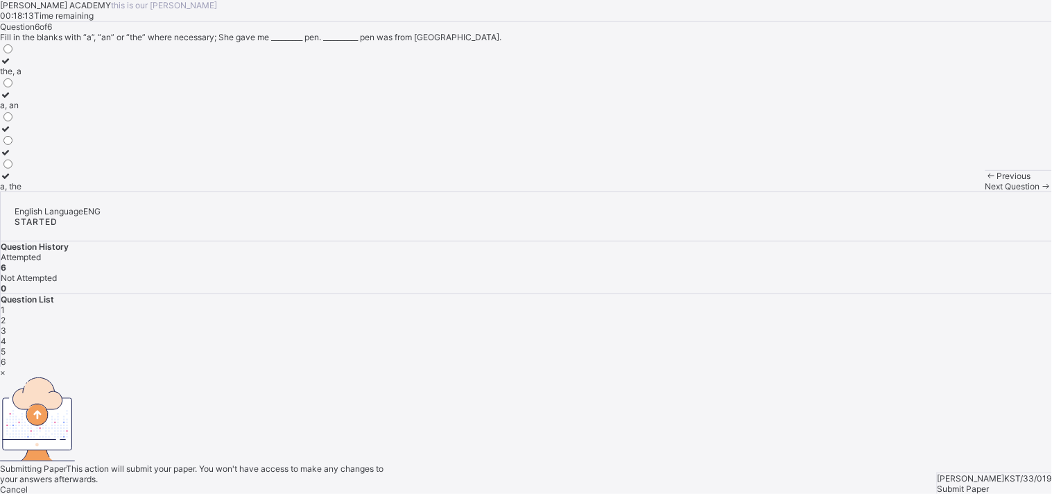
click at [563, 494] on div "Yes, Submit Paper" at bounding box center [526, 499] width 1052 height 10
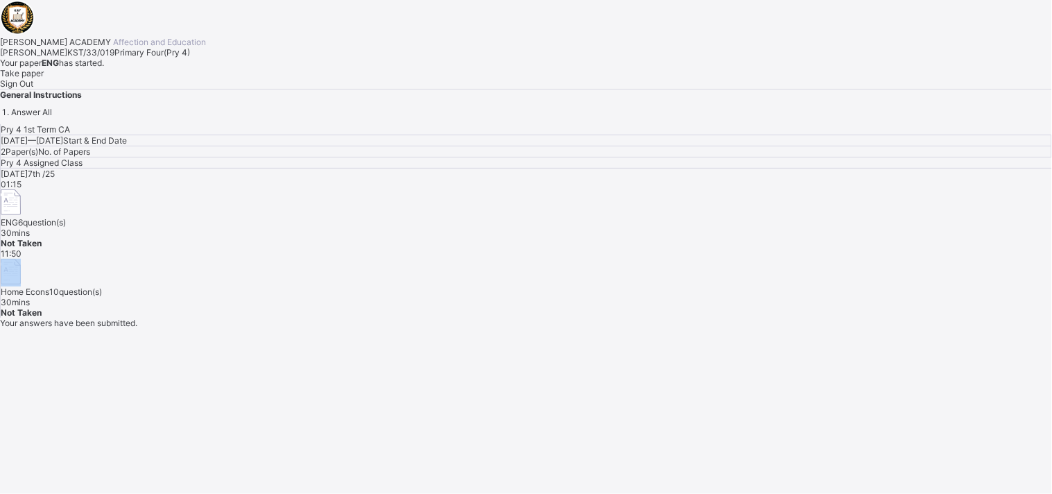
click at [563, 317] on div "Pry 4 1st Term CA [DATE] — [GEOGRAPHIC_DATA][DATE] Start & End Date 2 Paper(s) …" at bounding box center [526, 220] width 1052 height 193
click at [449, 68] on span "Your paper ENG has started." at bounding box center [526, 63] width 1052 height 10
click at [0, 68] on span at bounding box center [0, 68] width 0 height 0
click at [44, 78] on span "Take paper" at bounding box center [22, 73] width 44 height 10
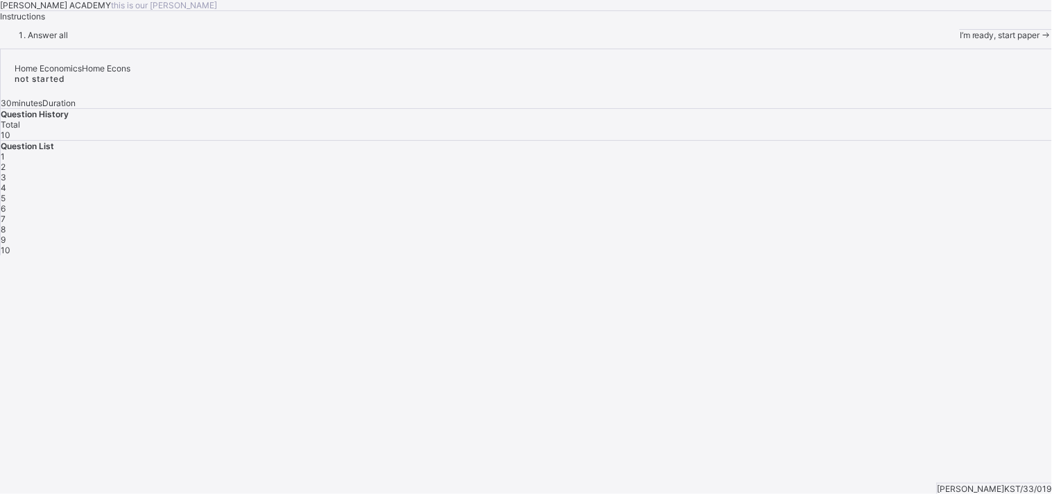
click at [959, 40] on span "I’m ready, start paper" at bounding box center [999, 35] width 80 height 10
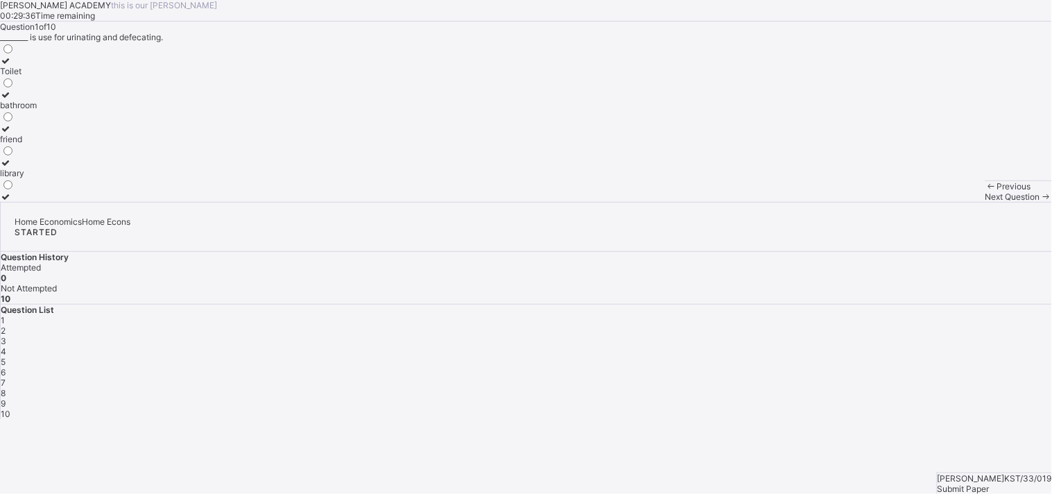
click at [37, 76] on div "Toilet" at bounding box center [18, 71] width 37 height 10
click at [661, 202] on div "[PERSON_NAME] ACADEMY this is our [PERSON_NAME] 00:29:27 Time remaining Questio…" at bounding box center [526, 101] width 1052 height 202
click at [985, 202] on span "Next Question" at bounding box center [1012, 196] width 55 height 10
click at [27, 110] on div "Library" at bounding box center [13, 105] width 27 height 10
click at [985, 202] on span "Next Question" at bounding box center [1012, 196] width 55 height 10
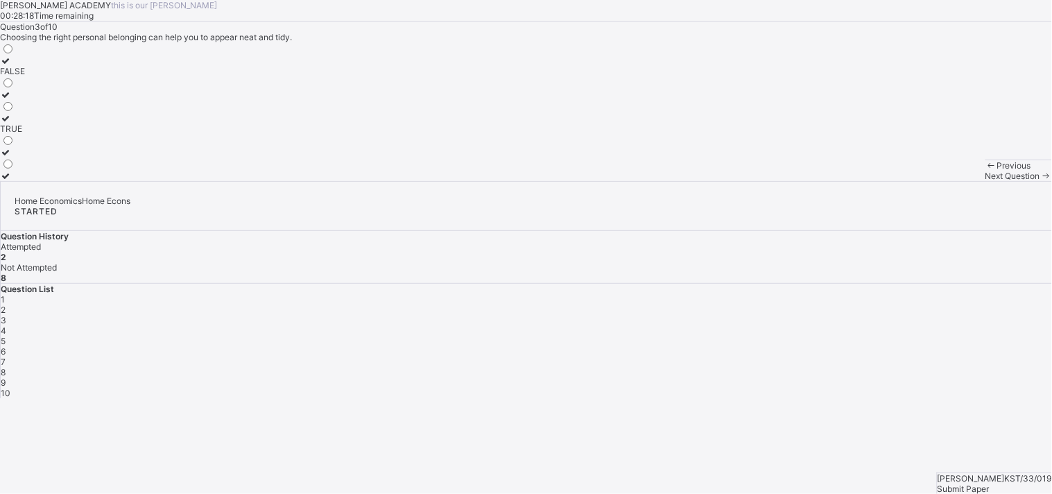
click at [25, 134] on div "TRUE" at bounding box center [12, 128] width 25 height 10
click at [985, 181] on span "Next Question" at bounding box center [1012, 176] width 55 height 10
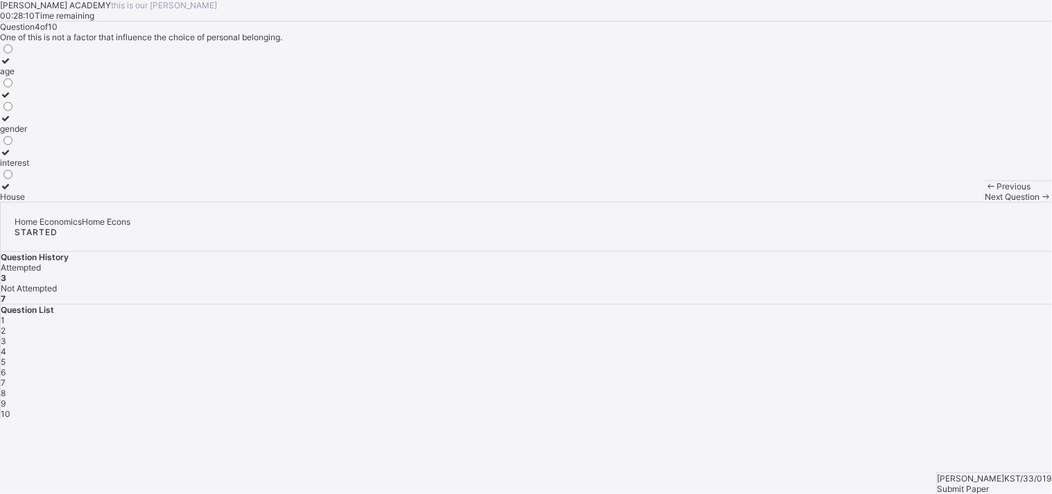
click at [985, 202] on span "Next Question" at bounding box center [1012, 196] width 55 height 10
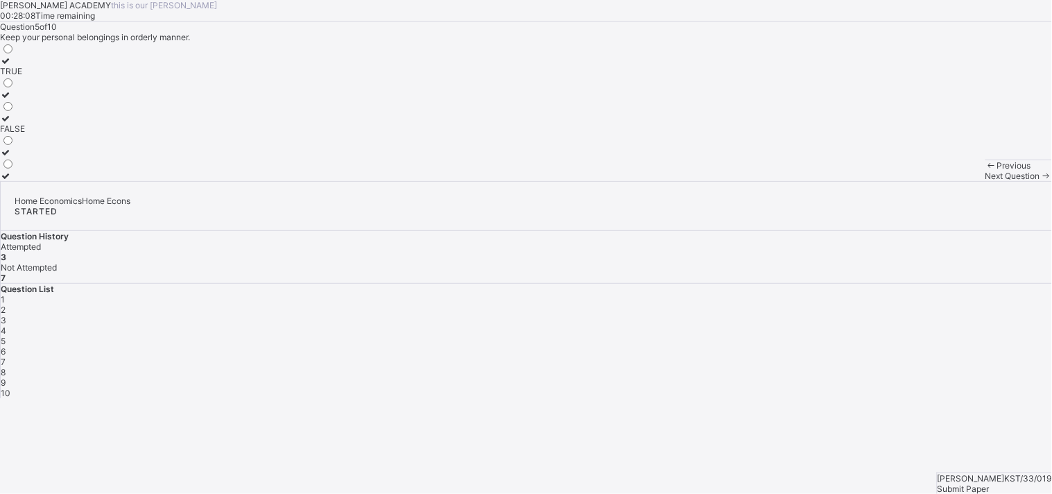
click at [985, 181] on span "Next Question" at bounding box center [1012, 176] width 55 height 10
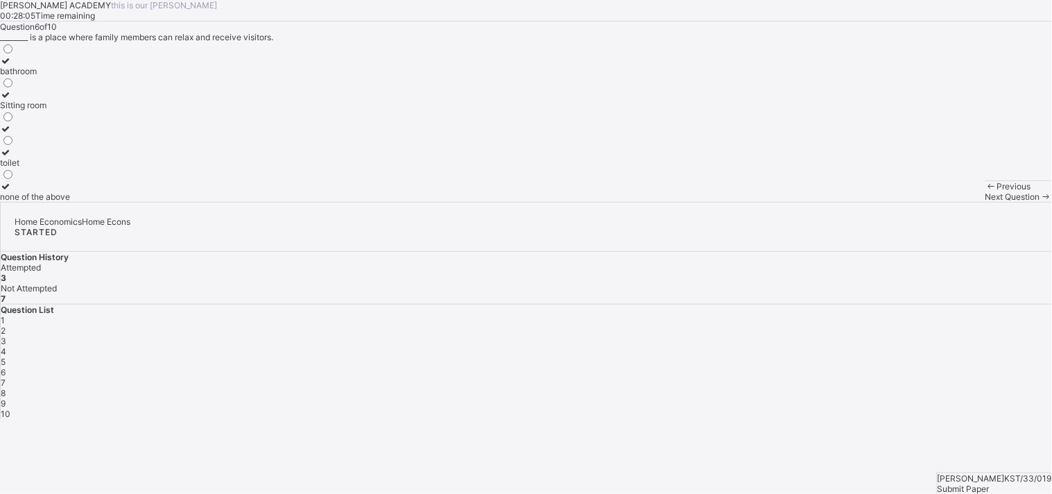
click at [985, 202] on span "Next Question" at bounding box center [1012, 196] width 55 height 10
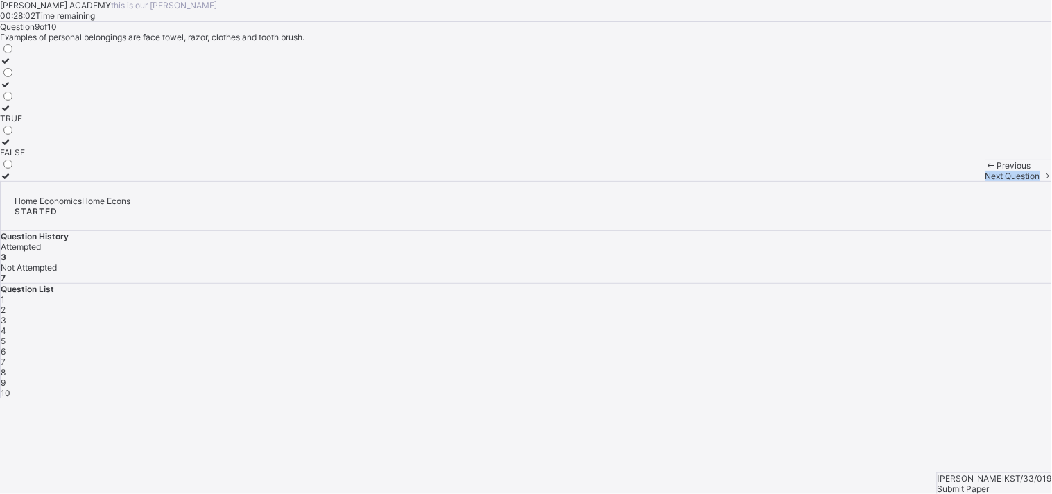
click at [985, 181] on span "Next Question" at bounding box center [1012, 176] width 55 height 10
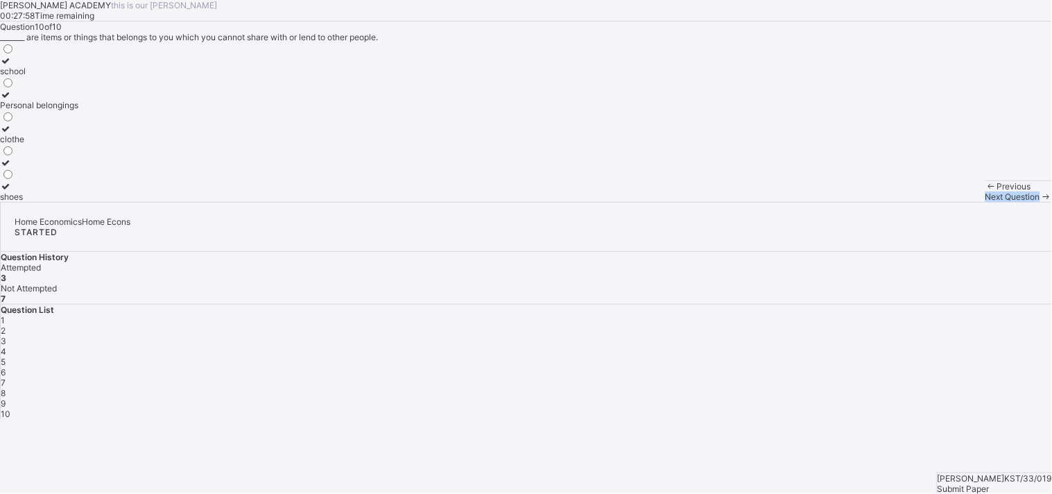
click at [985, 202] on span "Next Question" at bounding box center [1012, 196] width 55 height 10
click at [905, 315] on div "1 2 3 4 5 6 7 8 9 10" at bounding box center [526, 367] width 1051 height 104
click at [950, 356] on div "5" at bounding box center [526, 361] width 1051 height 10
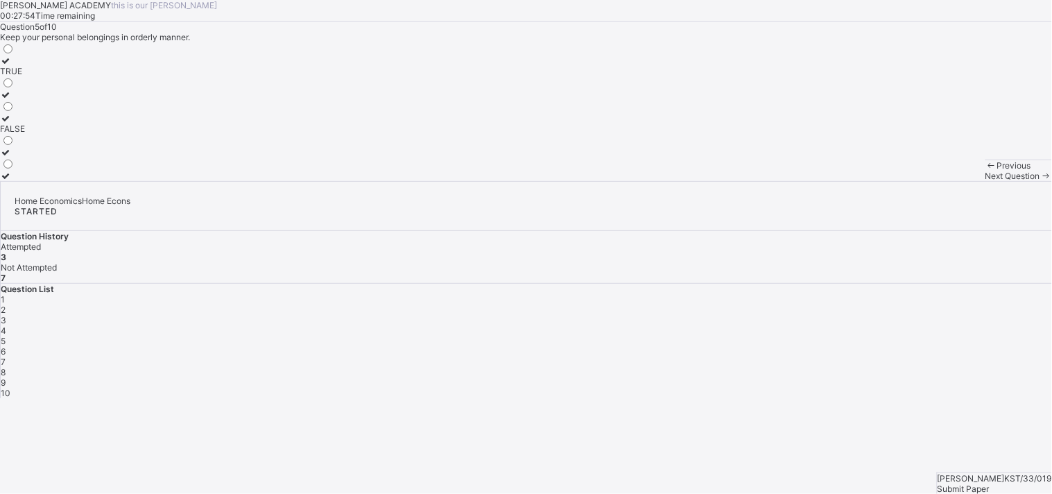
click at [950, 336] on div "5" at bounding box center [526, 341] width 1051 height 10
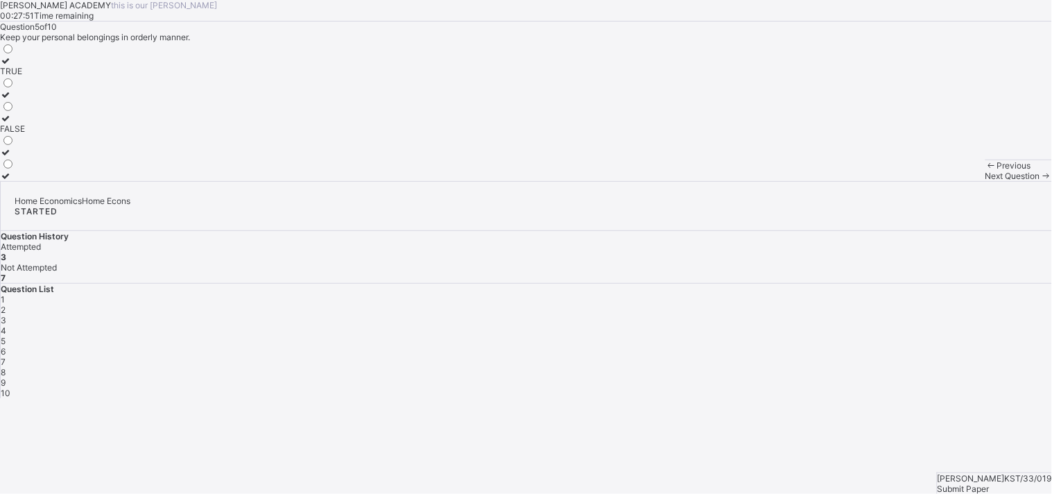
click at [950, 336] on div "5" at bounding box center [526, 341] width 1051 height 10
click at [897, 284] on div "Question List 1 2 3 4 5 6 7 8 9 10" at bounding box center [526, 341] width 1051 height 114
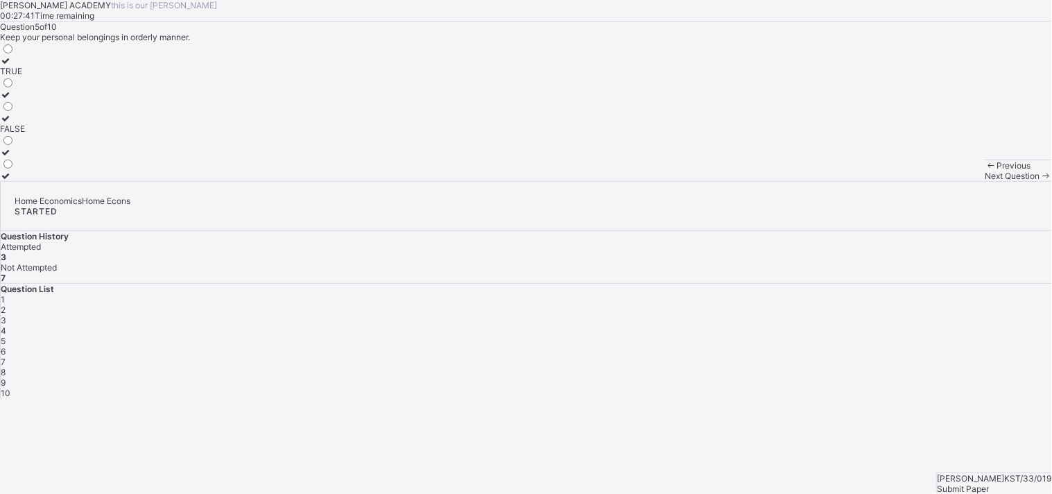
click at [901, 284] on div "Question List 1 2 3 4 5 6 7 8 9 10" at bounding box center [526, 341] width 1051 height 114
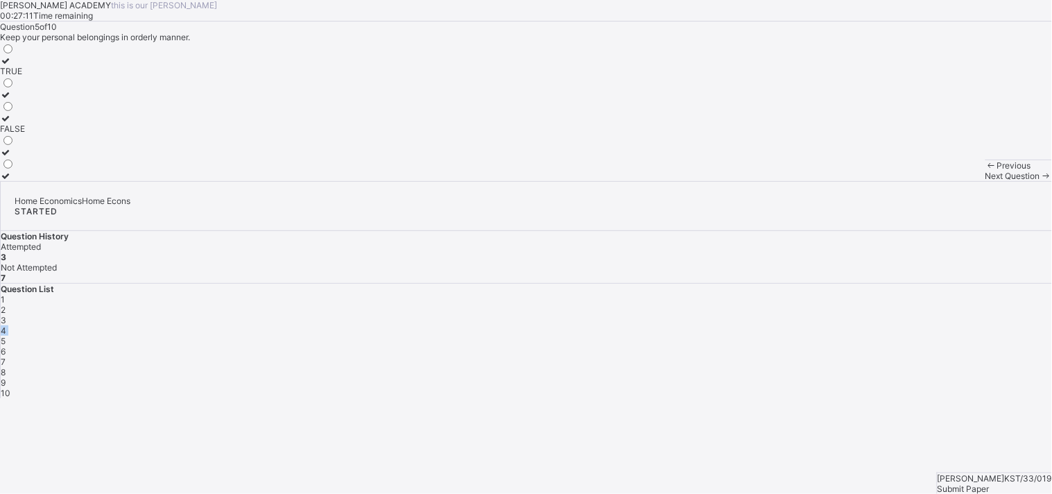
click at [912, 325] on div "4" at bounding box center [526, 330] width 1051 height 10
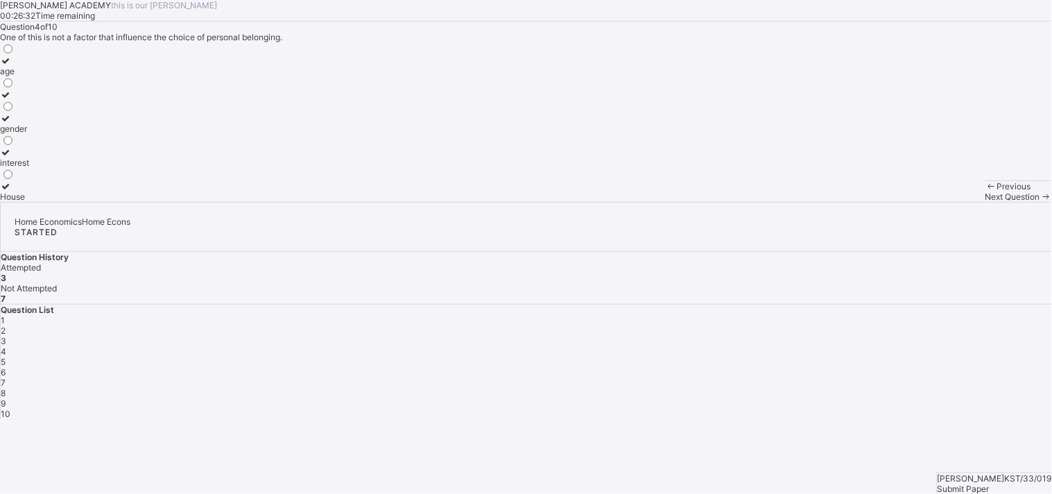
click at [29, 202] on div "House" at bounding box center [14, 196] width 29 height 10
click at [985, 202] on div "Next Question" at bounding box center [1018, 196] width 67 height 10
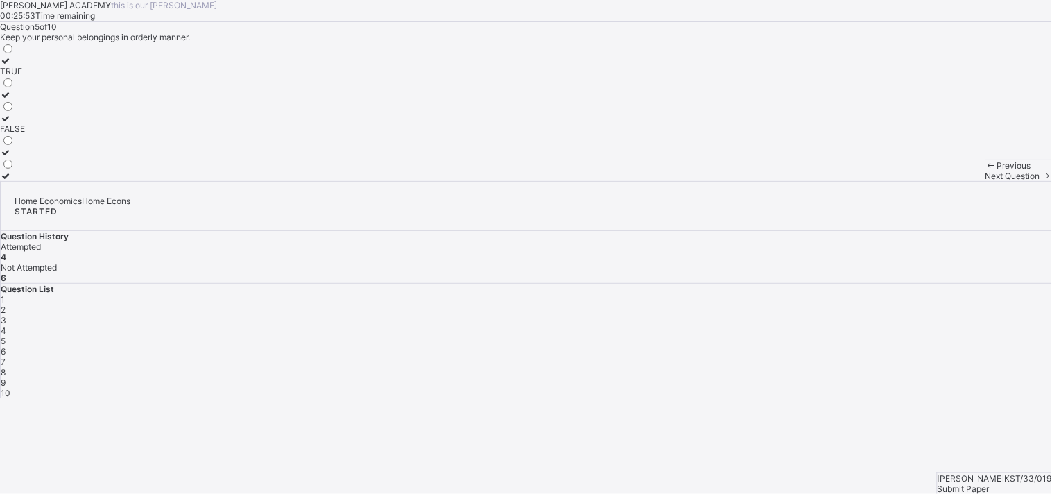
click at [25, 134] on label "FALSE" at bounding box center [12, 123] width 25 height 21
drag, startPoint x: 110, startPoint y: 270, endPoint x: 636, endPoint y: 308, distance: 528.2
click at [636, 181] on div "Question 5 of 10 Keep your personal belongings in orderly manner. TRUE FALSE" at bounding box center [526, 100] width 1052 height 159
click at [985, 181] on div "Next Question" at bounding box center [1018, 176] width 67 height 10
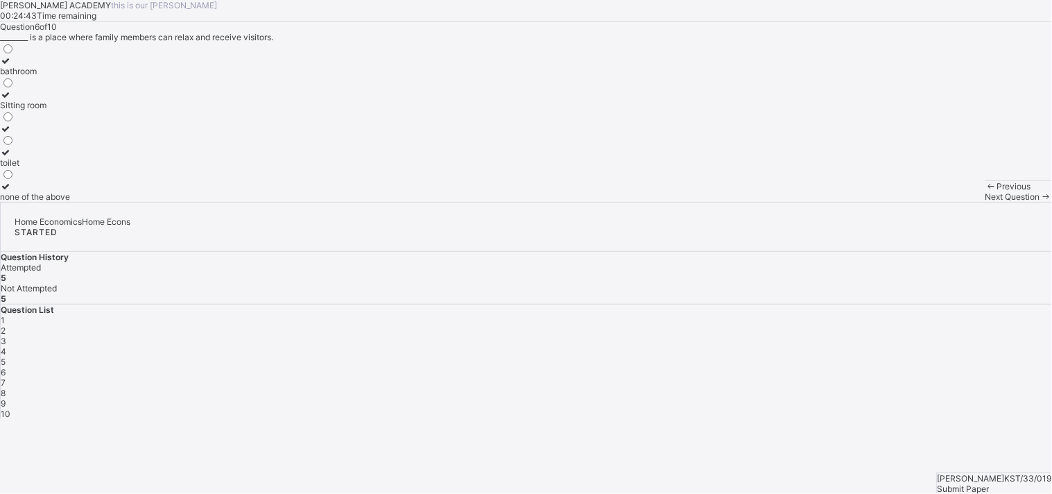
click at [70, 110] on div "Sitting room" at bounding box center [35, 105] width 70 height 10
click at [985, 202] on span "Next Question" at bounding box center [1012, 196] width 55 height 10
click at [21, 110] on div "towel" at bounding box center [10, 105] width 21 height 10
click at [985, 202] on div "Previous Next Question" at bounding box center [1018, 190] width 67 height 21
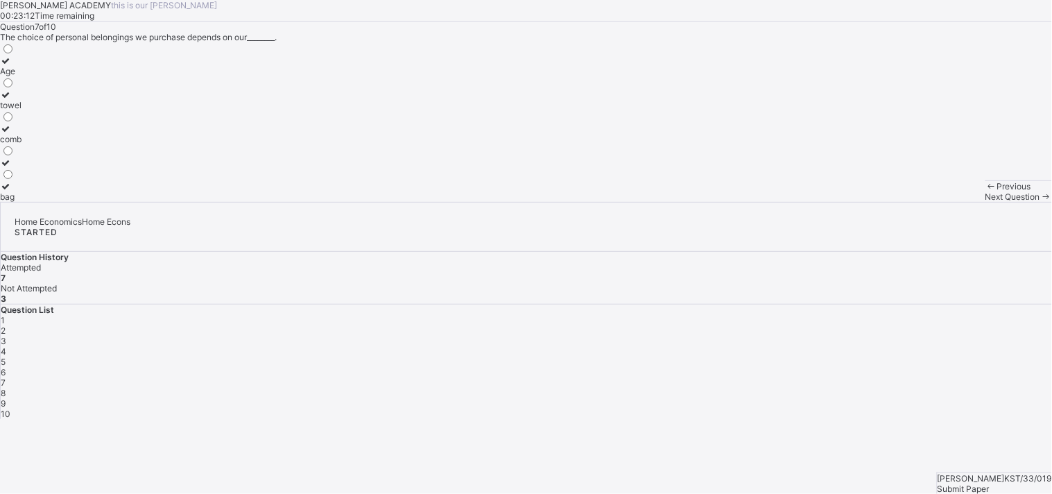
click at [985, 202] on div "Previous Next Question" at bounding box center [1018, 190] width 67 height 21
click at [677, 202] on div "[PERSON_NAME] ACADEMY this is our [PERSON_NAME] 00:23:07 Time remaining Questio…" at bounding box center [526, 101] width 1052 height 202
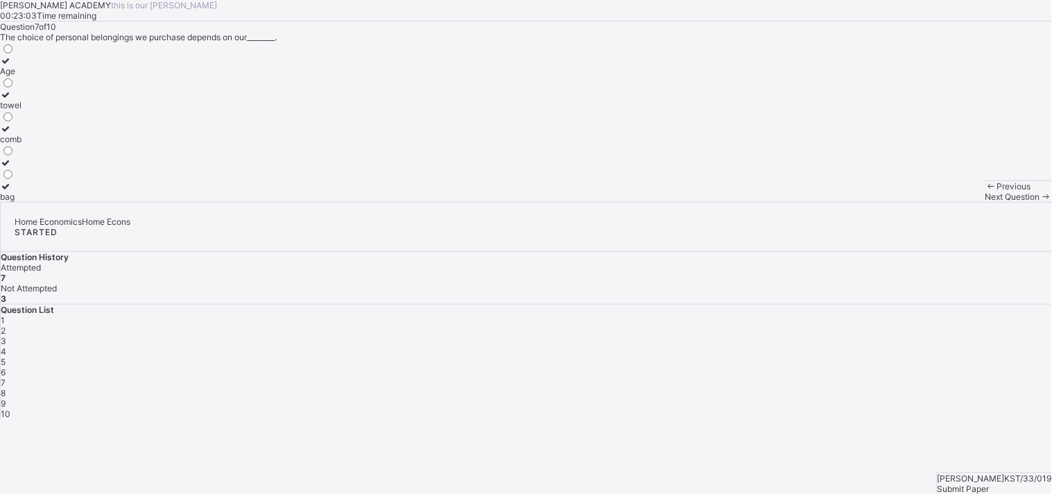
click at [985, 202] on div "Previous Next Question" at bounding box center [1018, 190] width 67 height 21
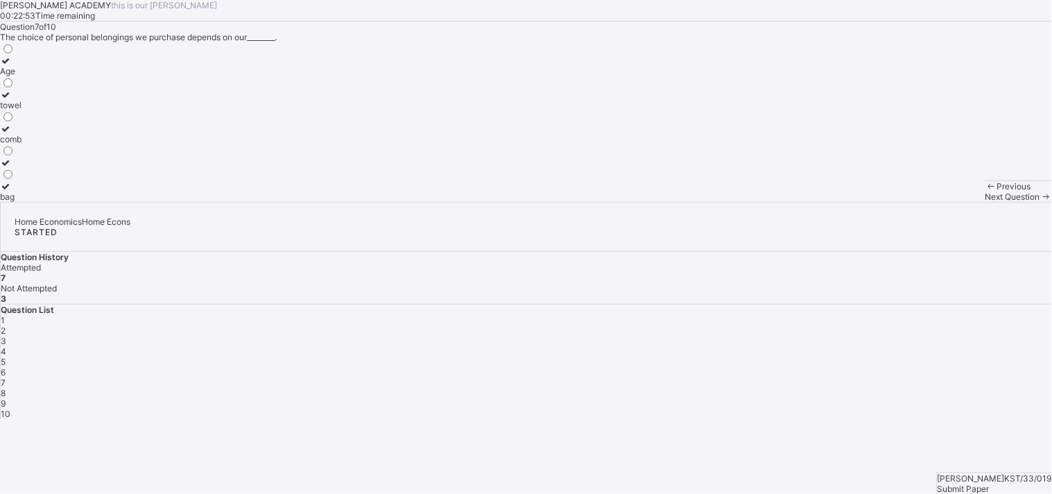
click at [985, 202] on span "Next Question" at bounding box center [1012, 196] width 55 height 10
click at [25, 144] on label "House" at bounding box center [12, 133] width 25 height 21
click at [985, 202] on div "Next Question" at bounding box center [1018, 196] width 67 height 10
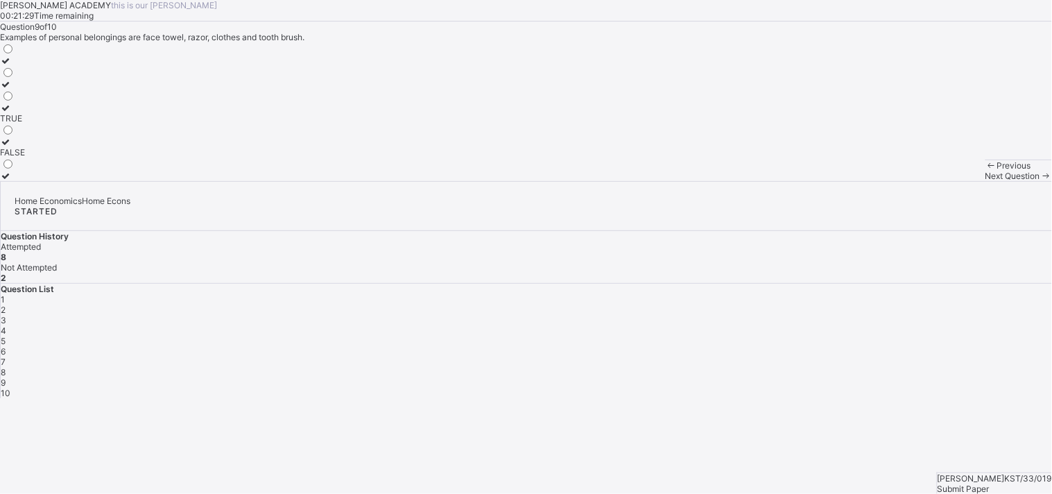
click at [25, 123] on label "TRUE" at bounding box center [12, 113] width 25 height 21
click at [985, 181] on div "Previous Next Question" at bounding box center [1018, 169] width 67 height 21
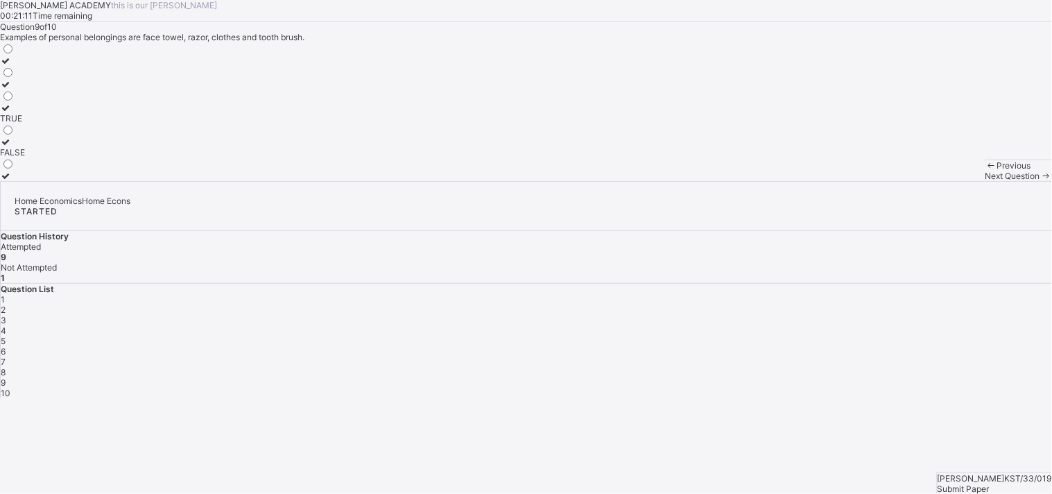
click at [985, 181] on div "Previous Next Question" at bounding box center [1018, 169] width 67 height 21
click at [985, 181] on div "Next Question" at bounding box center [1018, 176] width 67 height 10
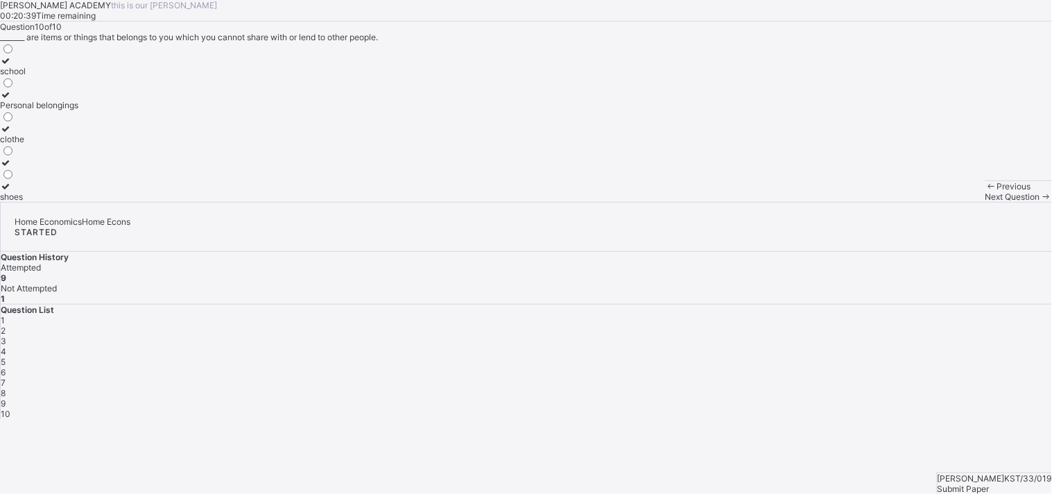
click at [78, 110] on label "Personal belongings" at bounding box center [39, 99] width 78 height 21
click at [989, 483] on span "Submit Paper" at bounding box center [963, 488] width 52 height 10
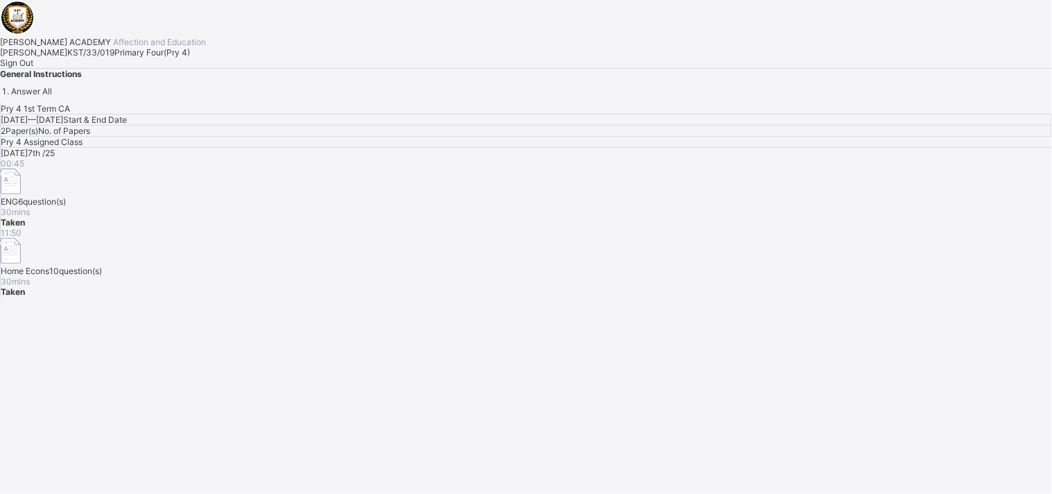
click at [33, 68] on span "Sign Out" at bounding box center [16, 63] width 33 height 10
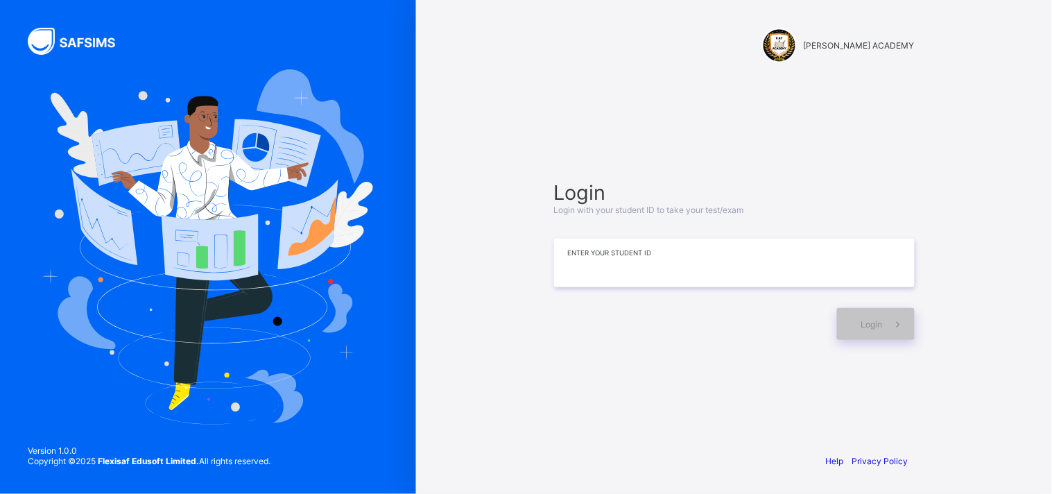
click at [749, 252] on input at bounding box center [734, 262] width 360 height 49
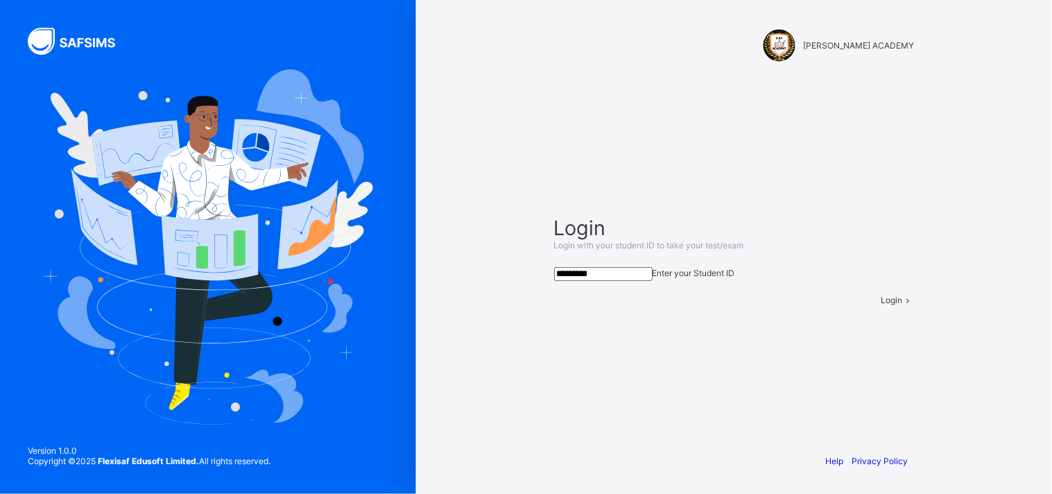
type input "*********"
click at [881, 305] on div "Login" at bounding box center [897, 300] width 33 height 10
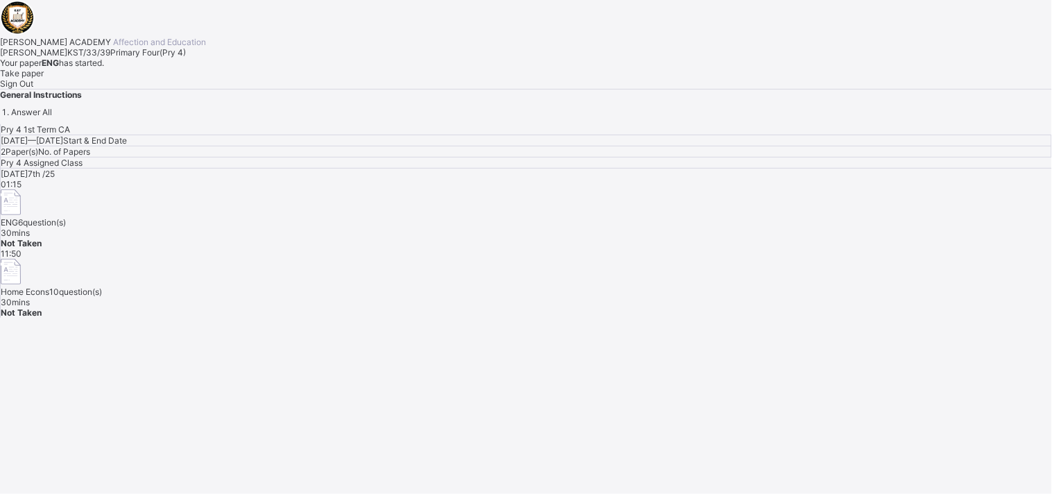
click at [44, 78] on span "Take paper" at bounding box center [22, 73] width 44 height 10
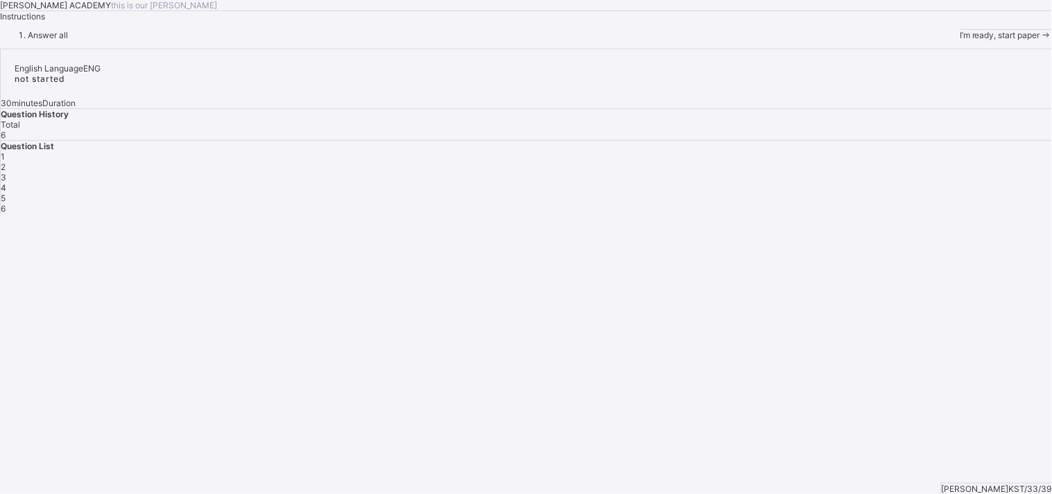
click at [959, 40] on div "I’m ready, start paper" at bounding box center [1005, 34] width 92 height 11
click at [959, 40] on span "I’m ready, start paper" at bounding box center [999, 35] width 80 height 10
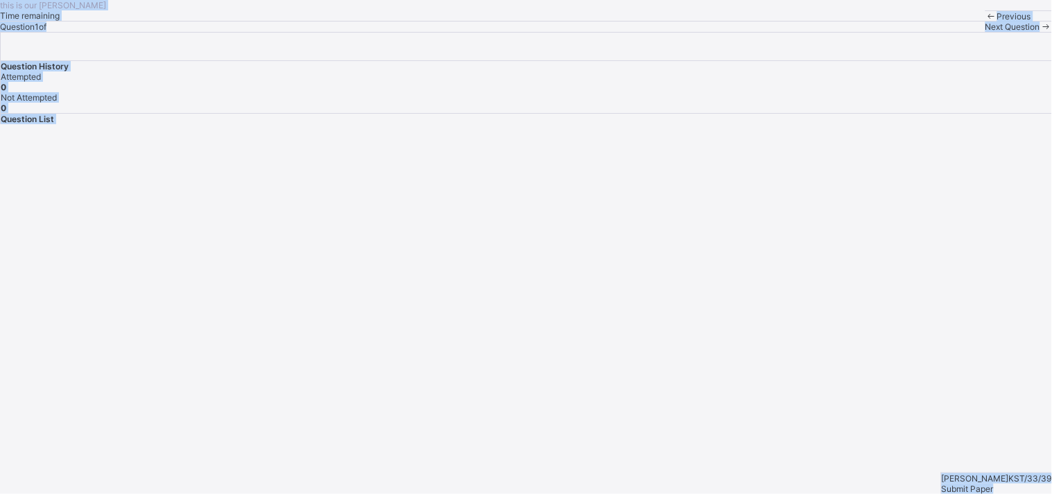
click at [985, 21] on div "Previous" at bounding box center [1018, 16] width 67 height 10
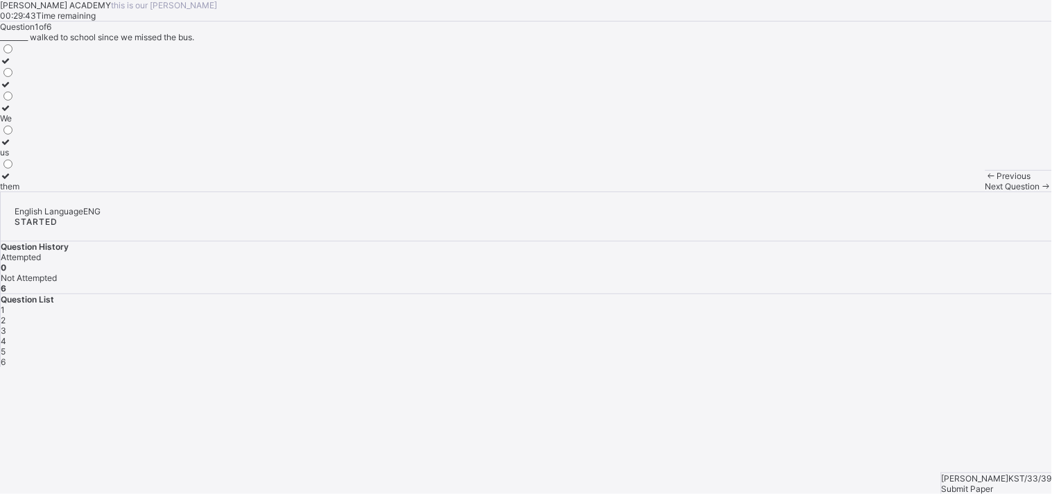
click at [19, 123] on div "We" at bounding box center [9, 118] width 19 height 10
click at [1040, 191] on icon at bounding box center [1046, 186] width 12 height 10
drag, startPoint x: 137, startPoint y: 214, endPoint x: 121, endPoint y: 162, distance: 54.4
click at [121, 162] on div "Question 2 of 6 ________ are used to replace nouns adverb Pronouns verb" at bounding box center [526, 106] width 1052 height 170
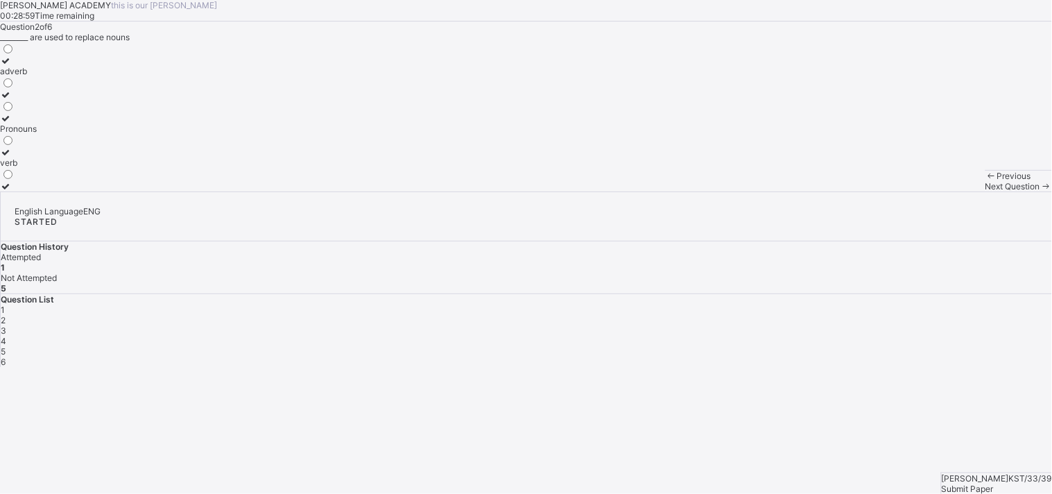
click at [37, 168] on div "verb" at bounding box center [18, 162] width 37 height 10
click at [1040, 191] on span at bounding box center [1046, 186] width 12 height 10
click at [21, 191] on div "the, a" at bounding box center [10, 186] width 21 height 10
click at [985, 191] on div "Next Question" at bounding box center [1018, 186] width 67 height 10
click at [21, 134] on label "the, a" at bounding box center [10, 123] width 21 height 21
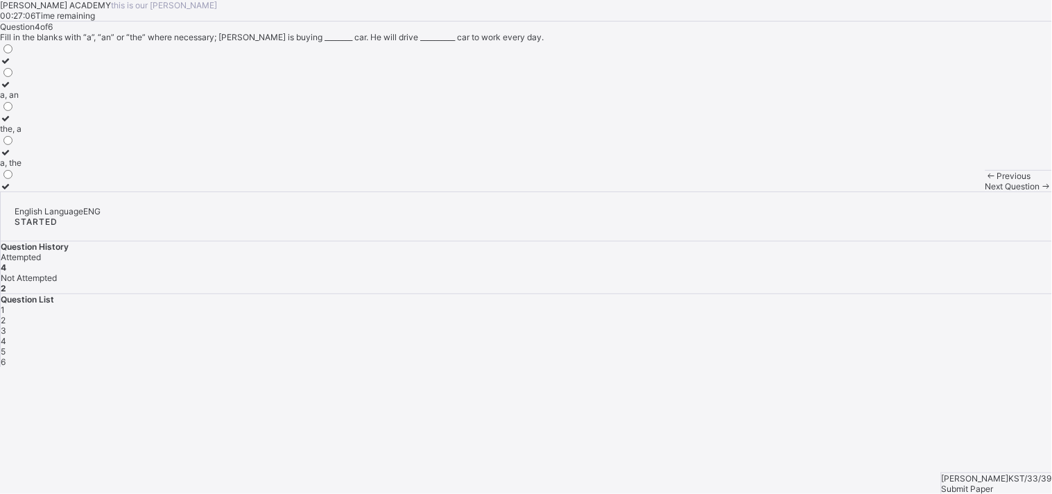
click at [985, 191] on span "Next Question" at bounding box center [1012, 186] width 55 height 10
drag, startPoint x: 114, startPoint y: 362, endPoint x: 119, endPoint y: 259, distance: 103.4
click at [21, 191] on div "a, the a, an the, a" at bounding box center [10, 116] width 21 height 149
click at [21, 157] on label "a, an" at bounding box center [10, 147] width 21 height 21
click at [985, 191] on div "Next Question" at bounding box center [1018, 186] width 67 height 10
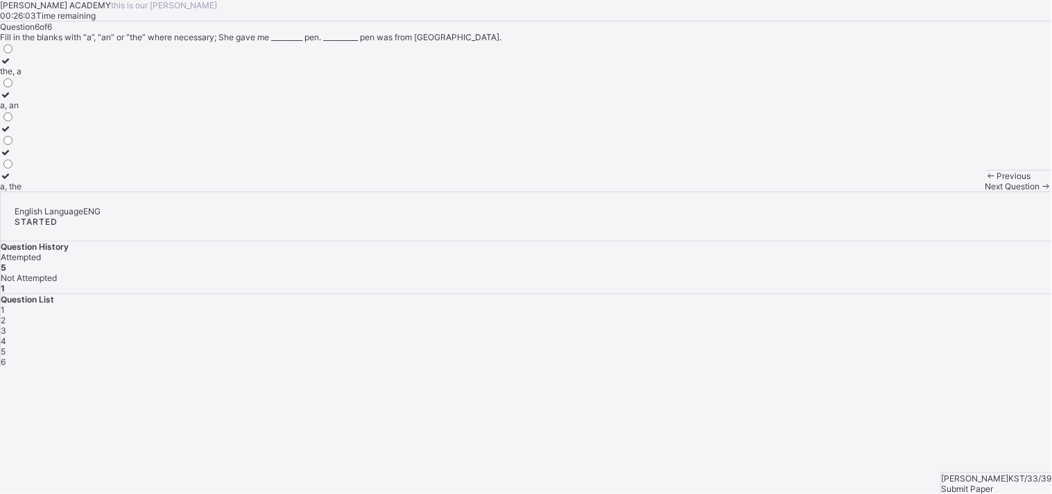
click at [21, 191] on div "a, the" at bounding box center [10, 186] width 21 height 10
click at [977, 483] on div "Submit Paper" at bounding box center [996, 488] width 110 height 10
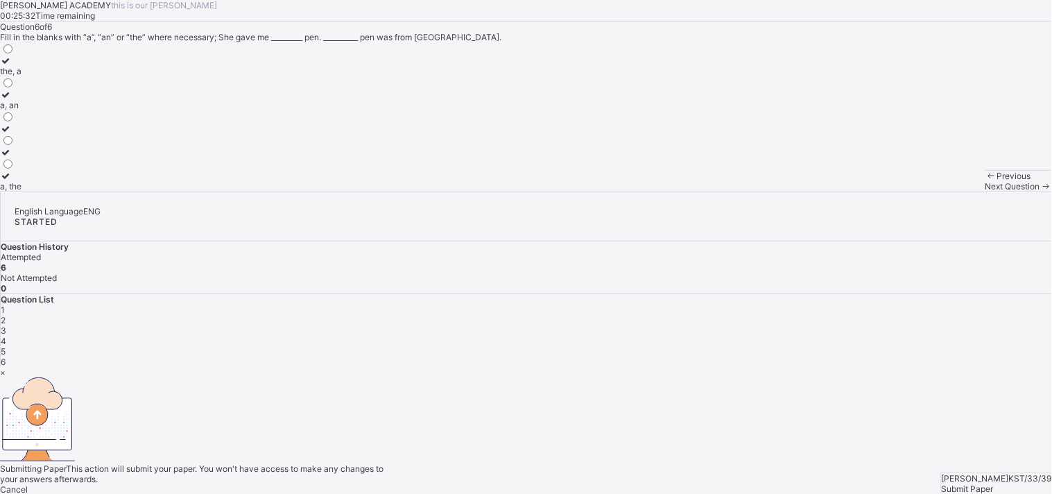
click at [553, 494] on div "Yes, Submit Paper" at bounding box center [526, 499] width 1052 height 10
